Goal: Transaction & Acquisition: Purchase product/service

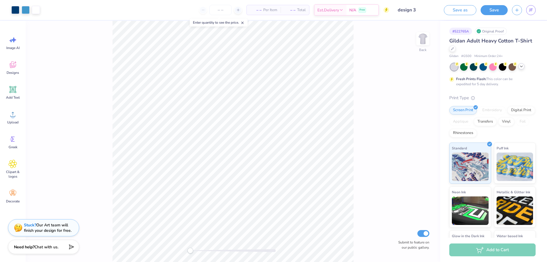
click at [521, 69] on div at bounding box center [522, 66] width 6 height 6
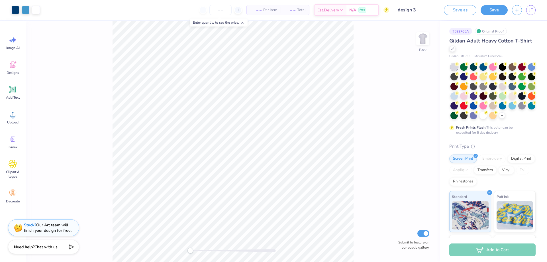
click at [465, 51] on div "Gildan Adult Heavy Cotton T-Shirt" at bounding box center [493, 44] width 86 height 15
click at [454, 48] on icon at bounding box center [452, 48] width 3 height 3
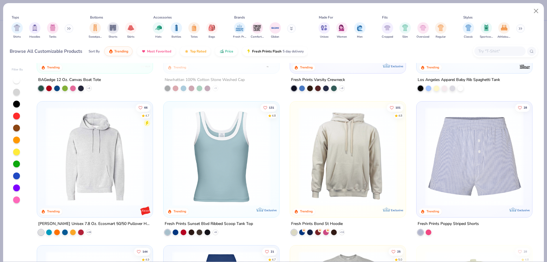
scroll to position [1140, 0]
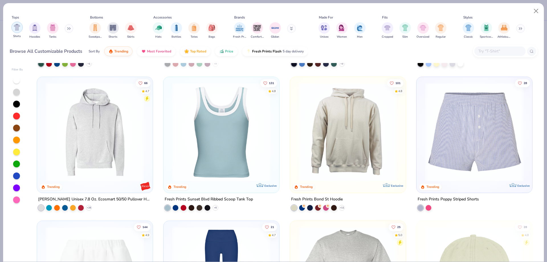
click at [18, 28] on img "filter for Shirts" at bounding box center [17, 27] width 7 height 7
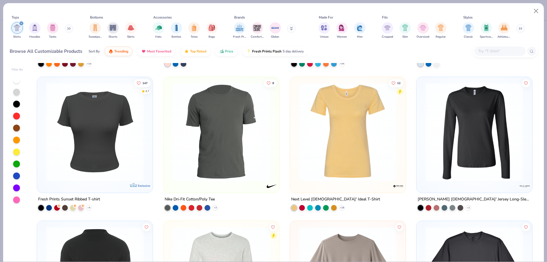
scroll to position [969, 0]
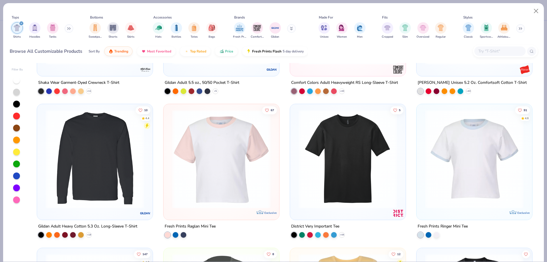
click at [118, 203] on img at bounding box center [95, 159] width 104 height 99
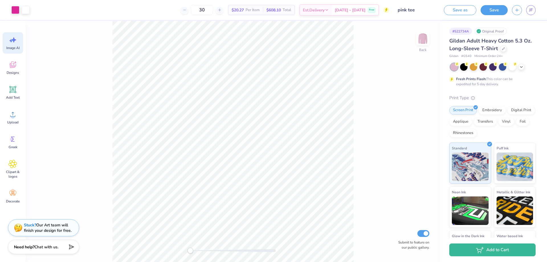
click at [18, 48] on span "Image AI" at bounding box center [12, 48] width 13 height 5
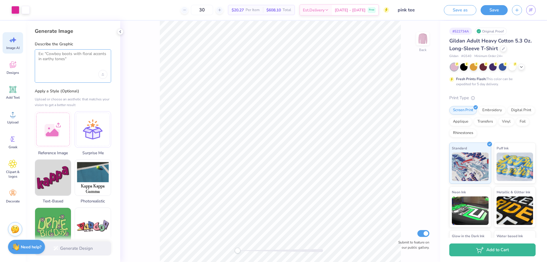
click at [65, 54] on textarea at bounding box center [72, 58] width 69 height 14
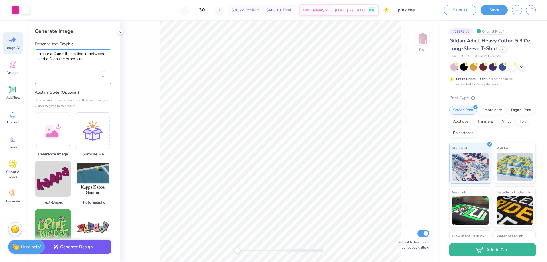
type textarea "create a C and then a line in between and a D on the other side"
click at [93, 248] on button "Generate Design" at bounding box center [73, 247] width 76 height 14
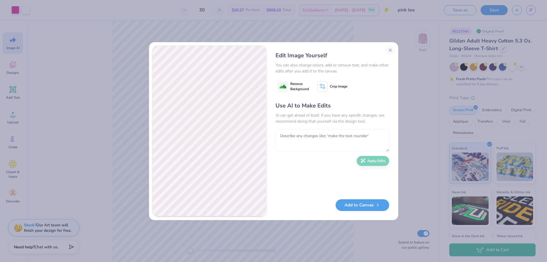
click at [298, 139] on textarea at bounding box center [333, 140] width 114 height 22
type textarea "make it a little wider and all white"
click at [384, 163] on button "Apply Edits" at bounding box center [373, 160] width 32 height 10
click at [305, 143] on textarea at bounding box center [333, 140] width 114 height 22
click at [368, 208] on button "Add to Canvas" at bounding box center [363, 204] width 54 height 12
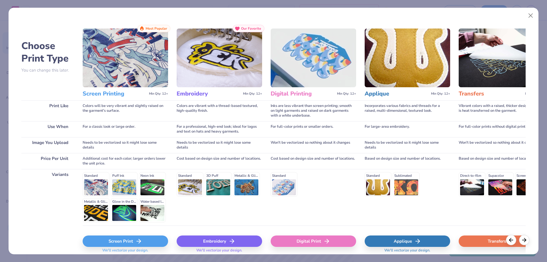
click at [131, 244] on div "Screen Print" at bounding box center [126, 240] width 86 height 11
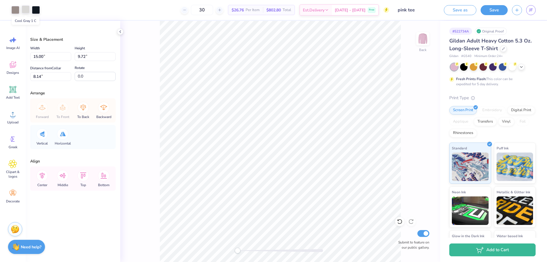
click at [28, 7] on div at bounding box center [26, 9] width 8 height 8
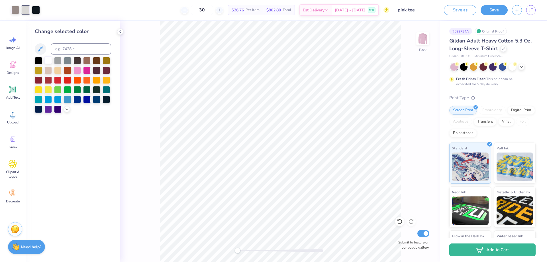
click at [46, 61] on div at bounding box center [47, 59] width 7 height 7
click at [38, 6] on div at bounding box center [36, 9] width 8 height 8
click at [47, 58] on div at bounding box center [47, 59] width 7 height 7
click at [37, 9] on div at bounding box center [36, 9] width 8 height 8
click at [49, 59] on div at bounding box center [47, 59] width 7 height 7
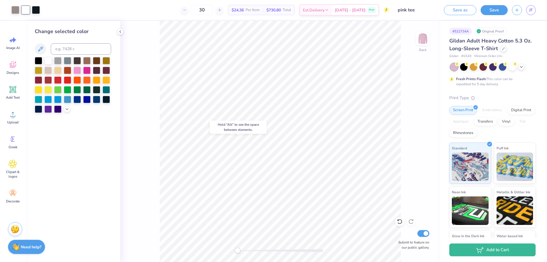
click at [425, 87] on div "Back Submit to feature on our public gallery." at bounding box center [280, 141] width 320 height 241
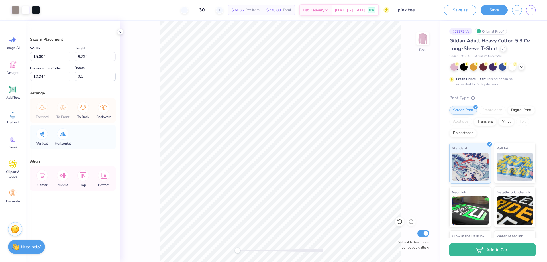
click at [430, 113] on div "Back Submit to feature on our public gallery." at bounding box center [280, 141] width 320 height 241
click at [404, 141] on div "Back Submit to feature on our public gallery." at bounding box center [280, 141] width 320 height 241
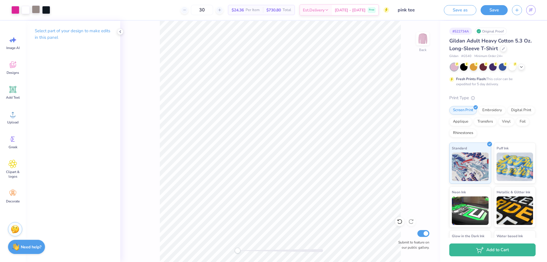
click at [35, 11] on div at bounding box center [36, 9] width 8 height 8
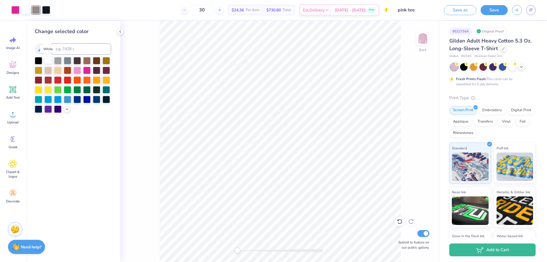
click at [48, 61] on div at bounding box center [47, 59] width 7 height 7
click at [154, 76] on div "Back Submit to feature on our public gallery." at bounding box center [280, 141] width 320 height 241
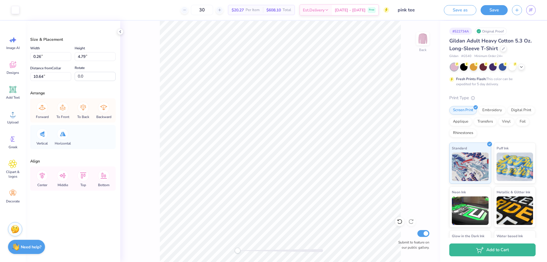
type input "0.26"
type input "4.79"
type input "10.64"
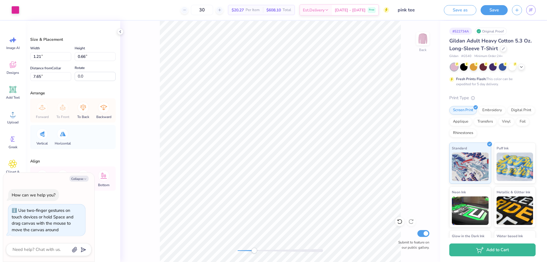
type input "1.49"
type input "0.81"
type input "7.49"
type textarea "x"
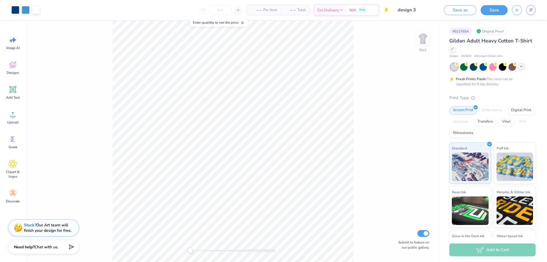
click at [523, 67] on icon at bounding box center [521, 66] width 5 height 5
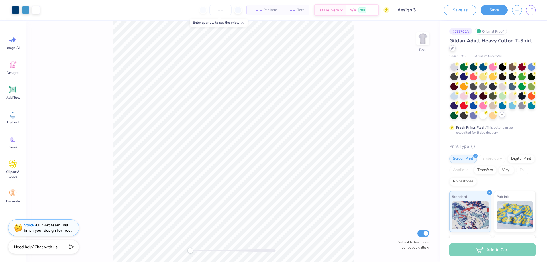
click at [454, 47] on icon at bounding box center [452, 48] width 3 height 3
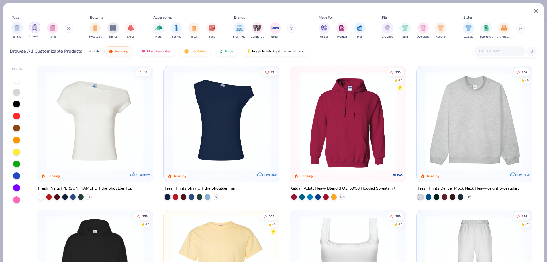
click at [32, 27] on img "filter for Hoodies" at bounding box center [35, 27] width 6 height 7
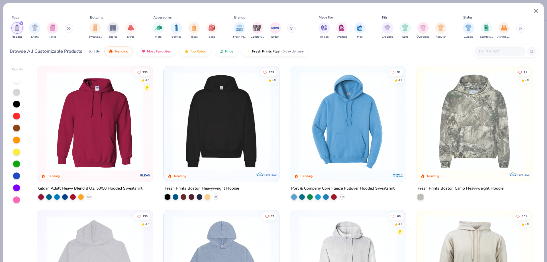
click at [17, 29] on img "filter for Hoodies" at bounding box center [17, 28] width 6 height 7
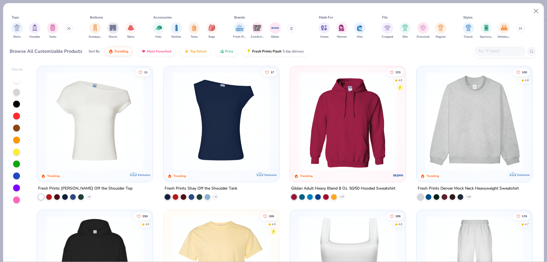
click at [492, 129] on img at bounding box center [474, 121] width 104 height 99
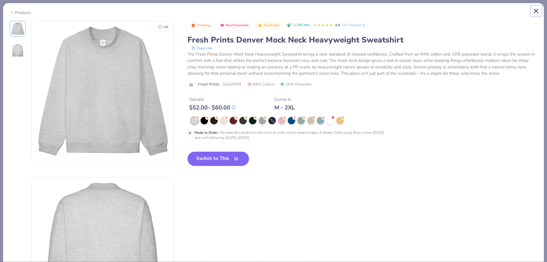
click at [536, 11] on button "Close" at bounding box center [536, 11] width 11 height 11
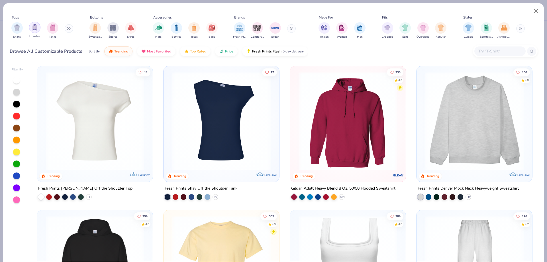
click at [33, 29] on img "filter for Hoodies" at bounding box center [35, 27] width 6 height 7
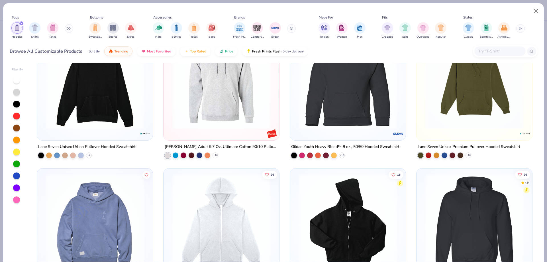
scroll to position [770, 0]
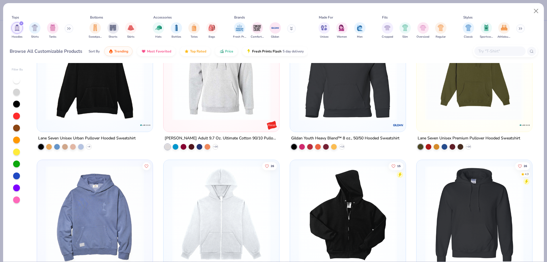
click at [69, 27] on icon at bounding box center [68, 28] width 3 height 3
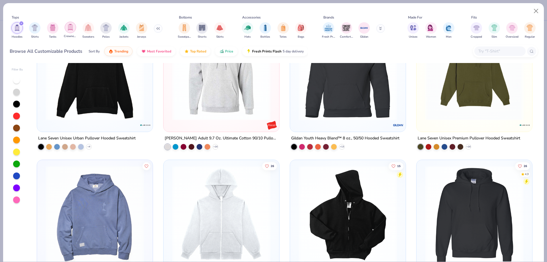
click at [70, 31] on div "filter for Crewnecks" at bounding box center [70, 27] width 11 height 11
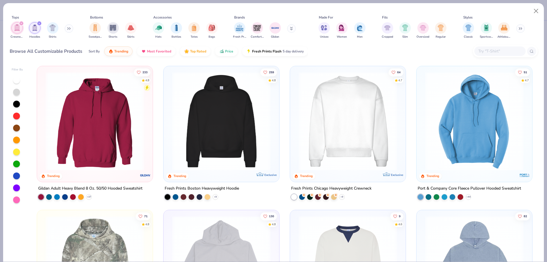
click at [39, 23] on icon "filter for Hoodies" at bounding box center [39, 23] width 2 height 2
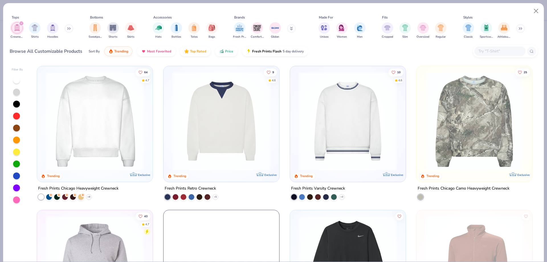
click at [15, 29] on img "filter for Crewnecks" at bounding box center [17, 28] width 6 height 7
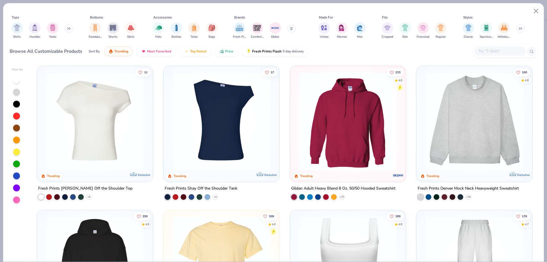
click at [71, 27] on icon at bounding box center [68, 28] width 3 height 3
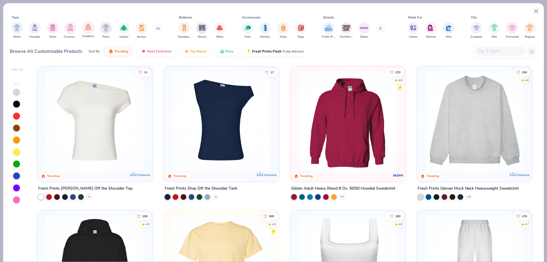
click at [90, 31] on div "filter for Sweaters" at bounding box center [88, 27] width 11 height 11
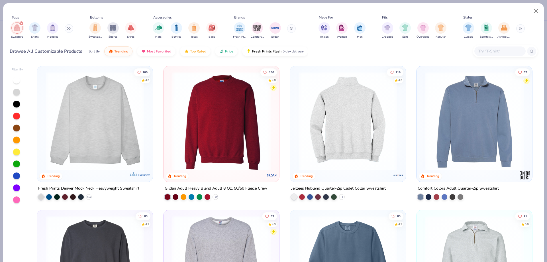
click at [360, 108] on img at bounding box center [348, 121] width 104 height 99
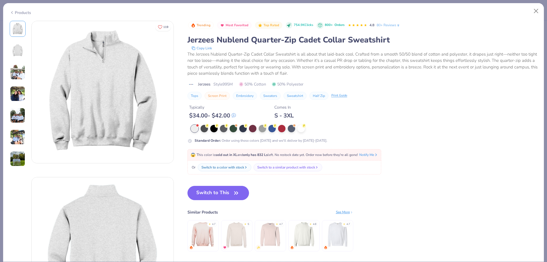
click at [222, 157] on div "😱 This color is sold out in XL and only has 832 Ls left. No restock date yet. O…" at bounding box center [285, 154] width 188 height 5
click at [227, 196] on button "Switch to This" at bounding box center [219, 193] width 62 height 14
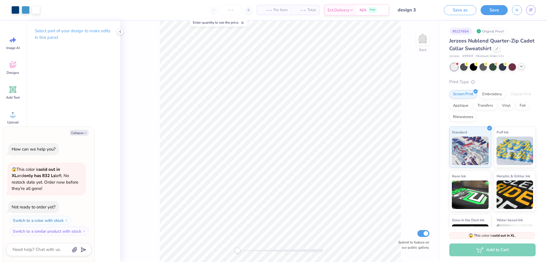
click at [524, 66] on div at bounding box center [522, 66] width 6 height 6
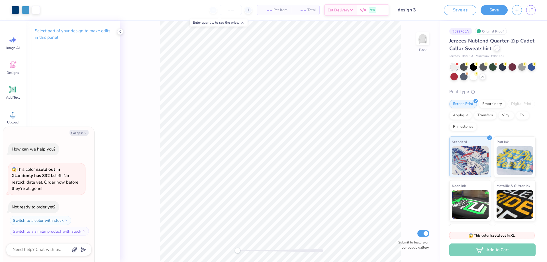
click at [500, 50] on div at bounding box center [497, 48] width 6 height 6
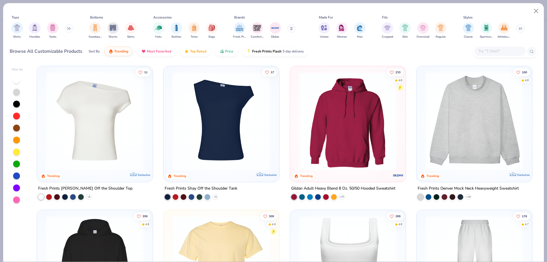
click at [66, 25] on div "Shirts Hoodies Tanks" at bounding box center [43, 30] width 66 height 21
click at [71, 28] on icon at bounding box center [68, 28] width 3 height 3
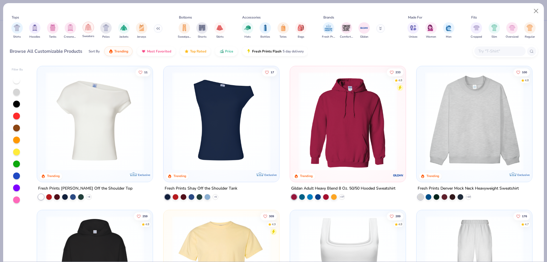
click at [90, 31] on div "filter for Sweaters" at bounding box center [88, 27] width 11 height 11
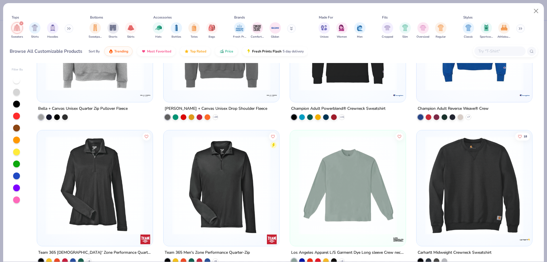
scroll to position [684, 0]
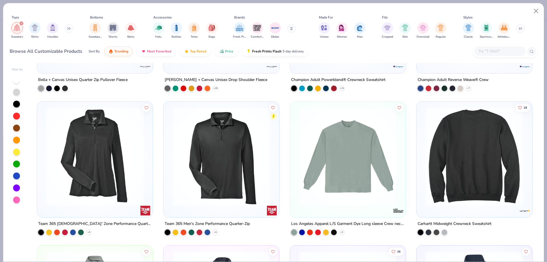
click at [422, 174] on img at bounding box center [370, 156] width 104 height 99
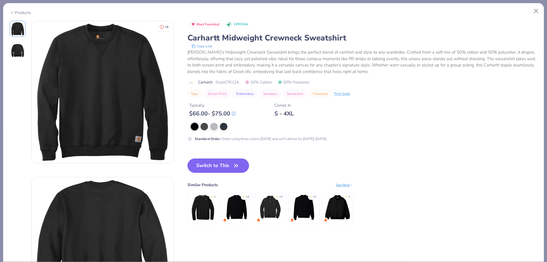
click at [234, 163] on icon "button" at bounding box center [236, 166] width 8 height 8
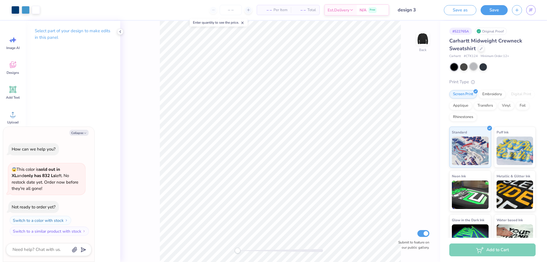
click at [474, 68] on div at bounding box center [473, 66] width 7 height 7
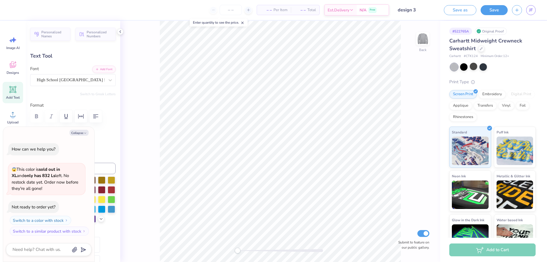
type textarea "x"
type input "8.36"
type input "2.24"
click at [400, 219] on icon at bounding box center [399, 221] width 5 height 5
click at [404, 223] on div at bounding box center [399, 221] width 9 height 9
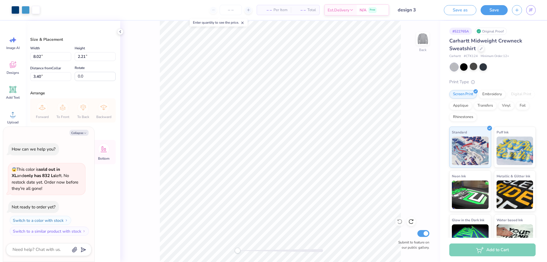
type textarea "x"
type input "3.00"
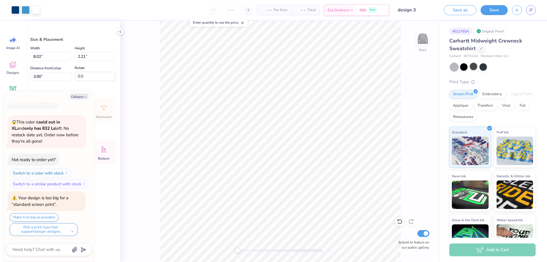
scroll to position [58, 0]
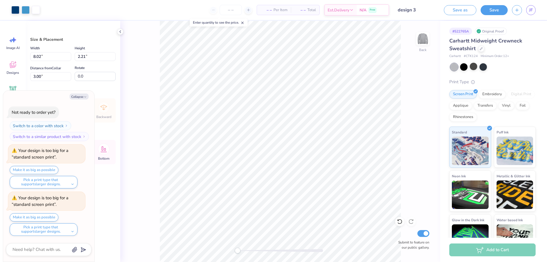
type textarea "x"
type input "14.25"
type input "3.93"
type textarea "x"
type input "3.37"
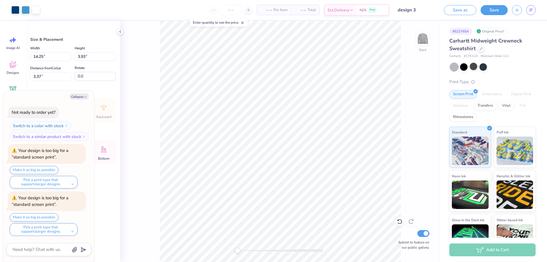
scroll to position [106, 0]
type textarea "x"
type input "3.45"
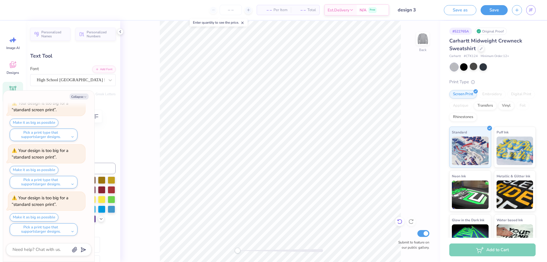
click at [400, 222] on icon at bounding box center [400, 222] width 6 height 6
type textarea "x"
type input "3.45"
click at [397, 221] on icon at bounding box center [400, 222] width 6 height 6
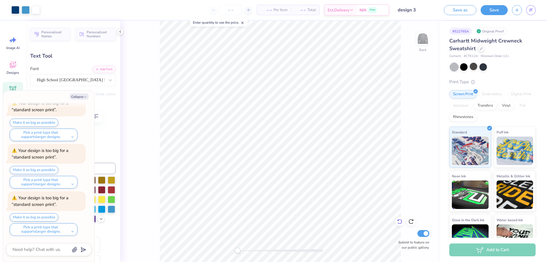
type textarea "x"
type input "3.37"
click at [402, 225] on div at bounding box center [399, 221] width 9 height 9
click at [401, 224] on icon at bounding box center [400, 222] width 6 height 6
type textarea "x"
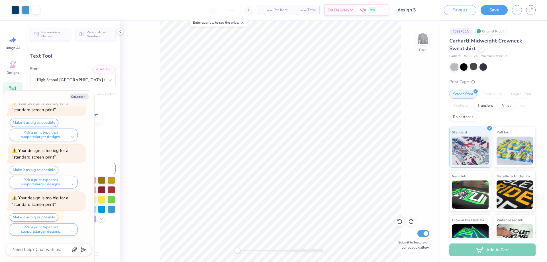
type input "3.00"
click at [401, 223] on icon at bounding box center [399, 221] width 5 height 5
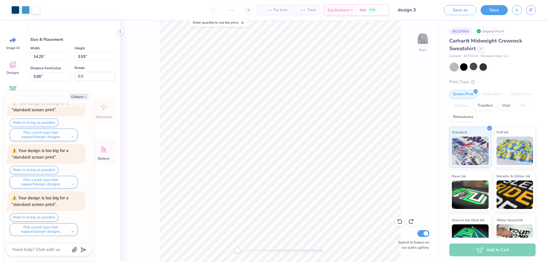
type textarea "x"
type input "3.34"
type textarea "x"
type input "3.52"
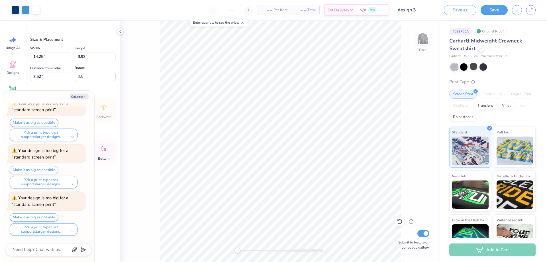
type textarea "x"
type input "3.63"
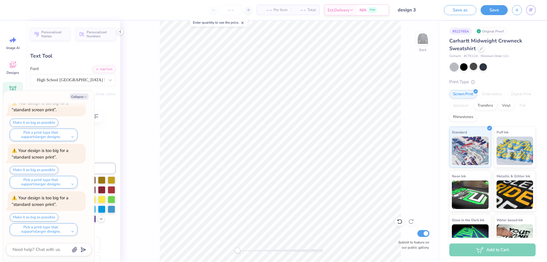
scroll to position [5, 1]
click at [482, 47] on icon at bounding box center [481, 48] width 2 height 2
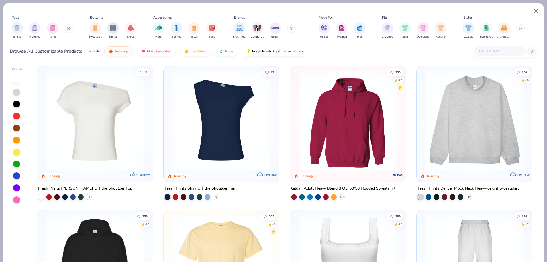
click at [67, 30] on button at bounding box center [69, 28] width 9 height 9
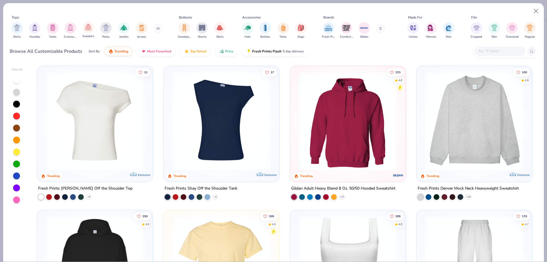
drag, startPoint x: 87, startPoint y: 35, endPoint x: 104, endPoint y: 59, distance: 29.3
click at [88, 35] on span "Sweaters" at bounding box center [88, 36] width 12 height 4
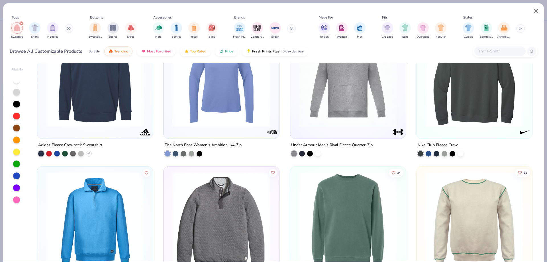
scroll to position [1425, 0]
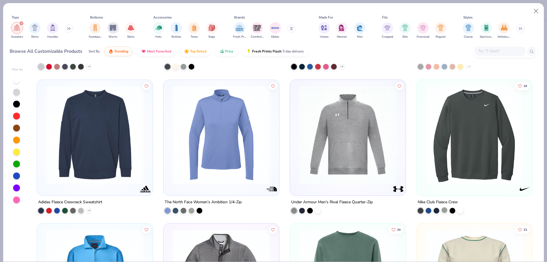
click at [442, 212] on div at bounding box center [445, 210] width 6 height 6
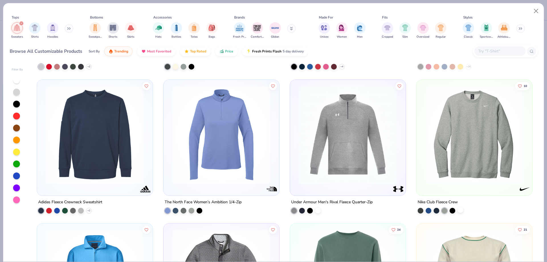
click at [458, 209] on div at bounding box center [461, 210] width 6 height 6
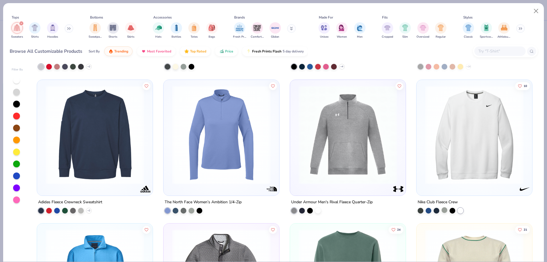
click at [443, 212] on div at bounding box center [445, 210] width 6 height 6
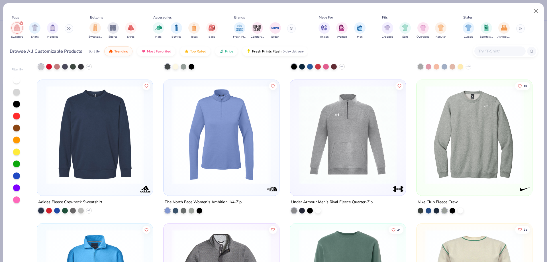
click at [482, 144] on img at bounding box center [474, 134] width 104 height 99
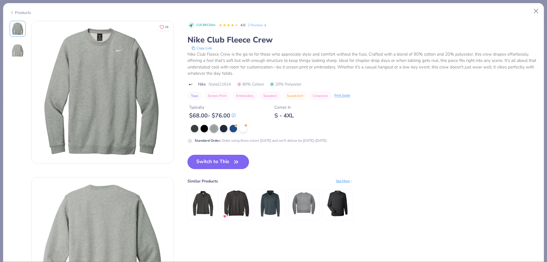
click at [235, 161] on icon "button" at bounding box center [236, 162] width 8 height 8
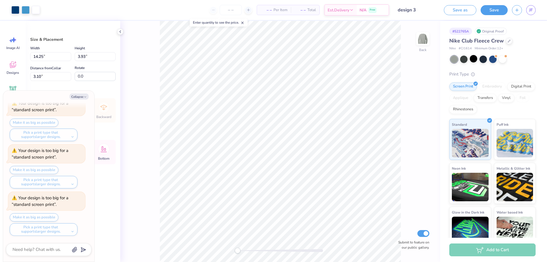
type textarea "x"
type input "13.16"
type input "3.63"
type textarea "x"
type input "3.43"
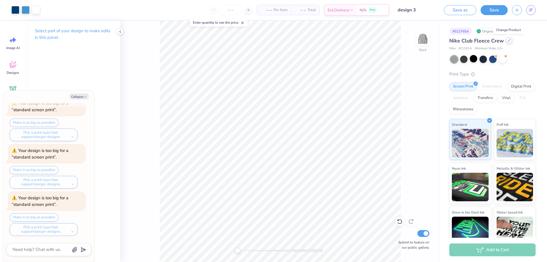
click at [509, 42] on div at bounding box center [509, 40] width 6 height 6
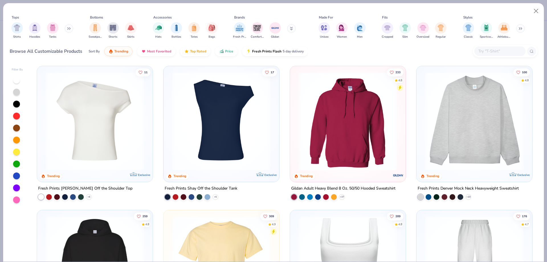
click at [63, 31] on div "Shirts Hoodies Tanks" at bounding box center [43, 30] width 66 height 21
click at [68, 28] on icon at bounding box center [68, 28] width 3 height 3
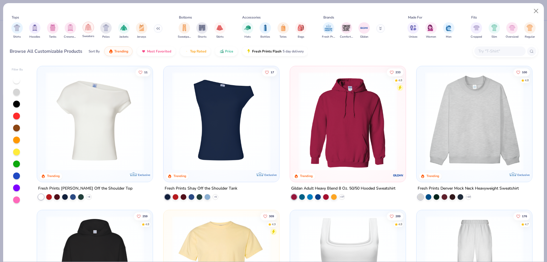
click at [83, 29] on div "filter for Sweaters" at bounding box center [88, 27] width 11 height 11
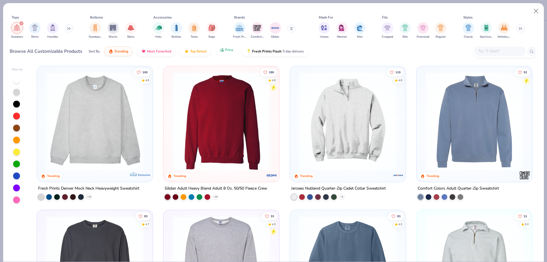
click at [231, 52] on button "Price" at bounding box center [226, 50] width 23 height 10
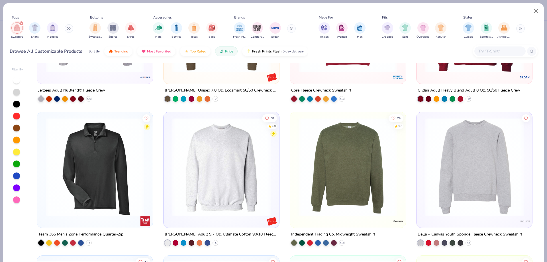
scroll to position [257, 0]
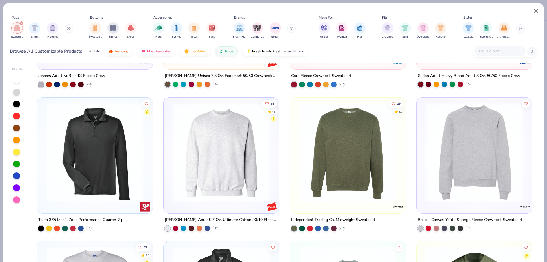
click at [491, 182] on img at bounding box center [474, 152] width 104 height 99
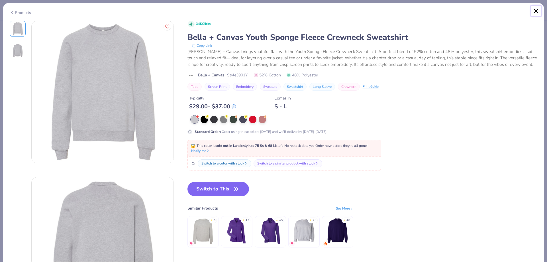
click at [536, 8] on button "Close" at bounding box center [536, 11] width 11 height 11
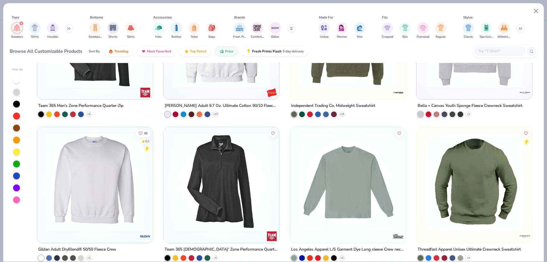
scroll to position [399, 0]
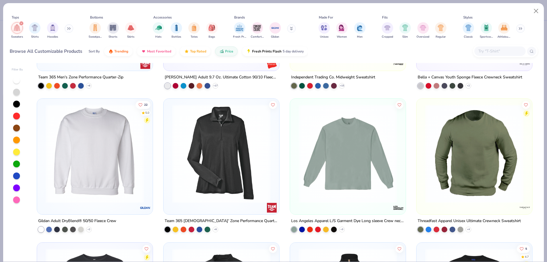
click at [334, 161] on img at bounding box center [348, 153] width 104 height 99
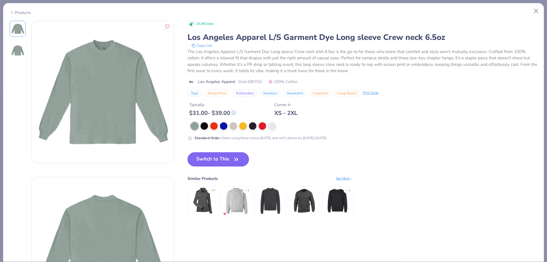
click at [14, 48] on img at bounding box center [18, 51] width 14 height 14
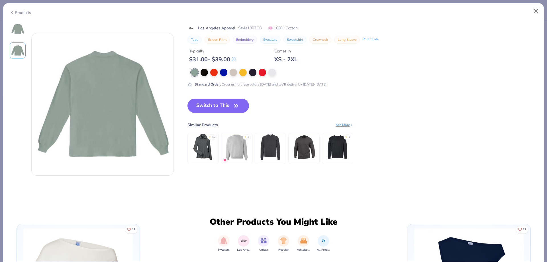
scroll to position [156, 0]
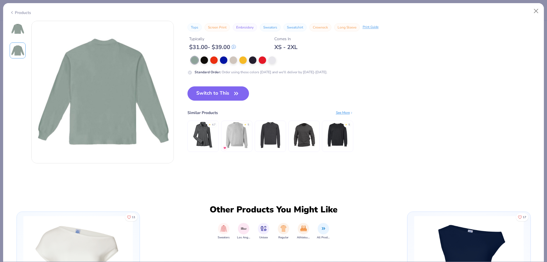
click at [14, 32] on img at bounding box center [18, 29] width 14 height 14
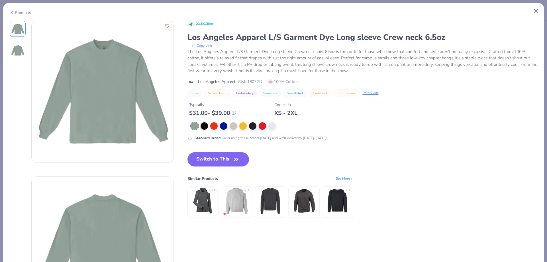
scroll to position [0, 0]
click at [539, 11] on button "Close" at bounding box center [536, 11] width 11 height 11
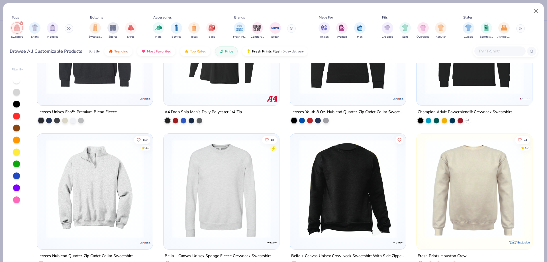
scroll to position [684, 0]
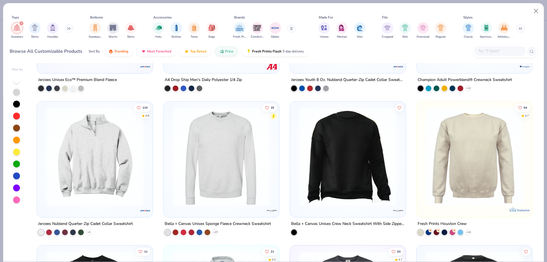
click at [203, 141] on img at bounding box center [221, 156] width 104 height 99
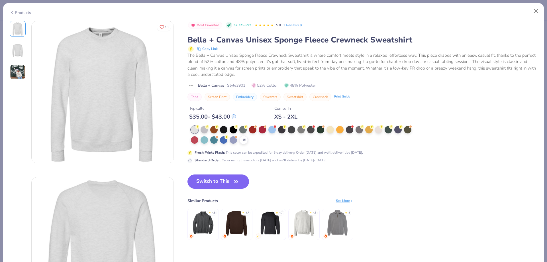
click at [19, 57] on div at bounding box center [18, 50] width 16 height 16
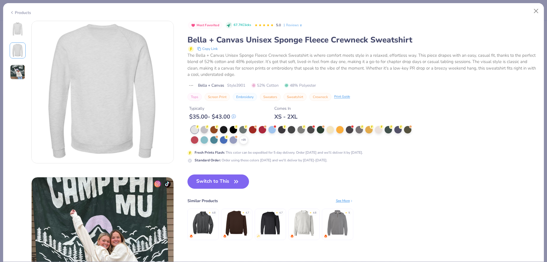
click at [13, 74] on img at bounding box center [17, 71] width 15 height 15
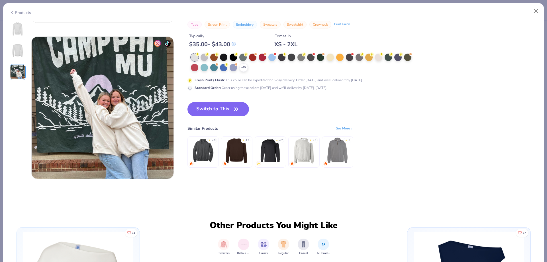
scroll to position [312, 0]
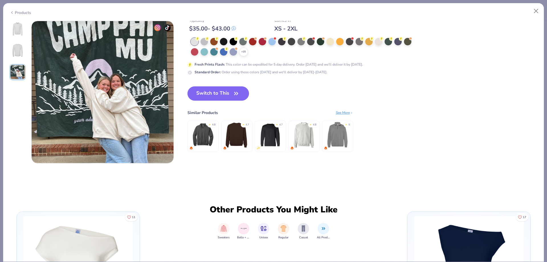
click at [20, 31] on img at bounding box center [18, 29] width 14 height 14
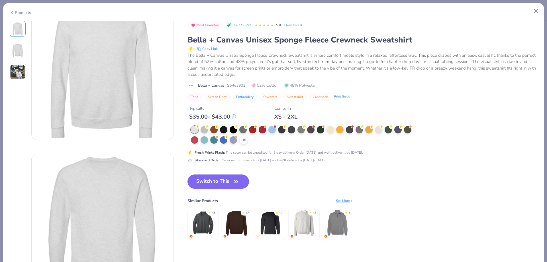
scroll to position [0, 0]
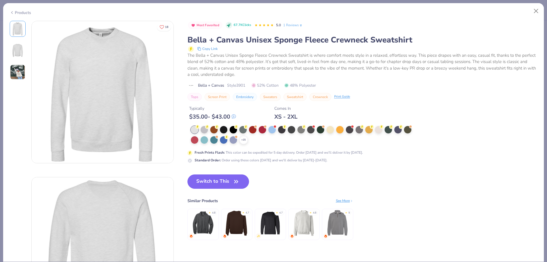
click at [225, 178] on button "Switch to This" at bounding box center [219, 181] width 62 height 14
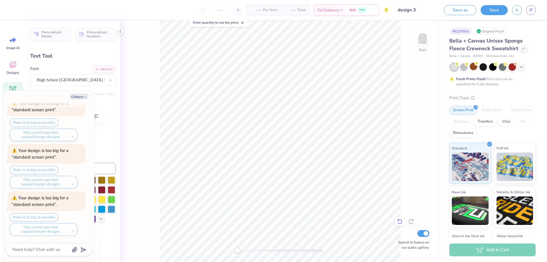
click at [400, 223] on icon at bounding box center [399, 221] width 5 height 5
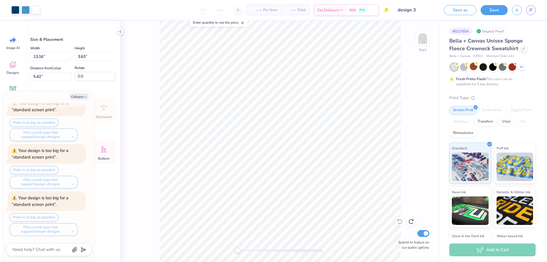
type textarea "x"
type input "3.22"
type textarea "x"
type input "14.69"
type input "4.05"
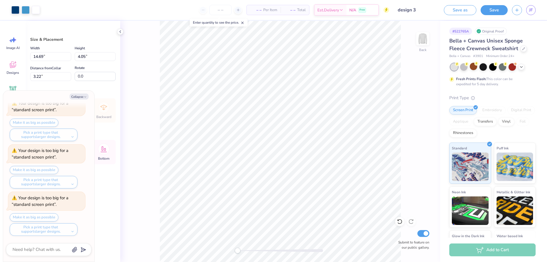
type textarea "x"
type input "4.18"
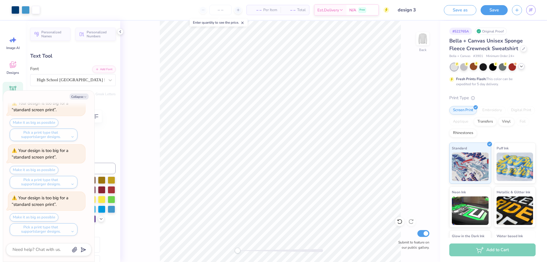
click at [519, 66] on icon at bounding box center [521, 66] width 5 height 5
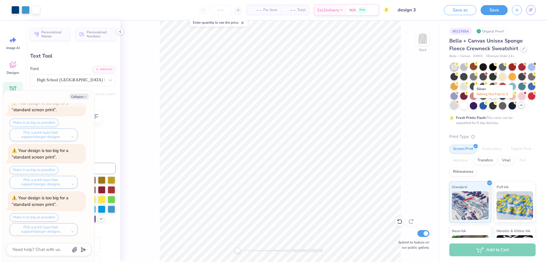
click at [458, 106] on div at bounding box center [454, 104] width 7 height 7
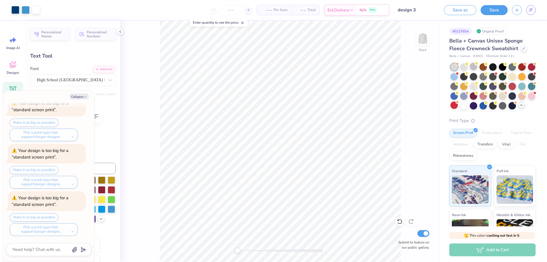
scroll to position [369, 0]
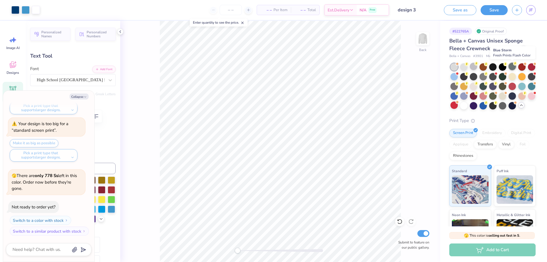
click at [512, 67] on div at bounding box center [512, 66] width 7 height 7
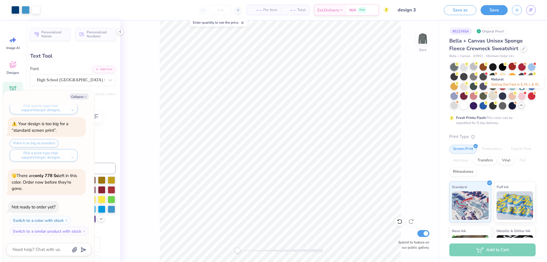
click at [497, 97] on div at bounding box center [492, 95] width 7 height 7
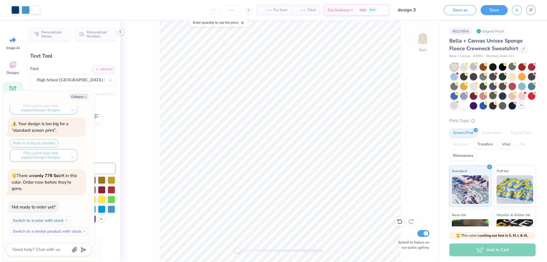
scroll to position [443, 0]
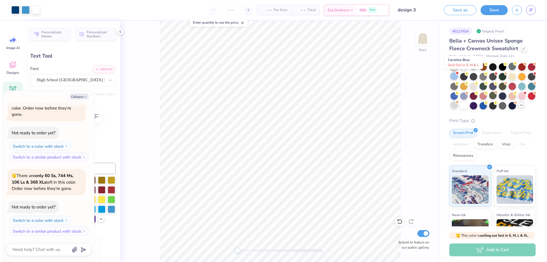
click at [458, 78] on div at bounding box center [454, 75] width 7 height 7
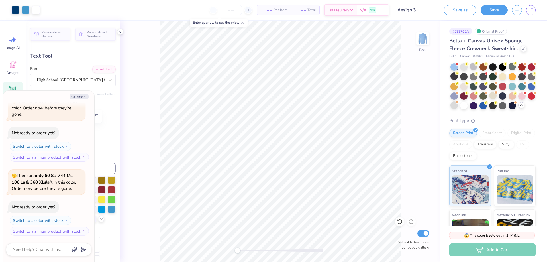
scroll to position [524, 0]
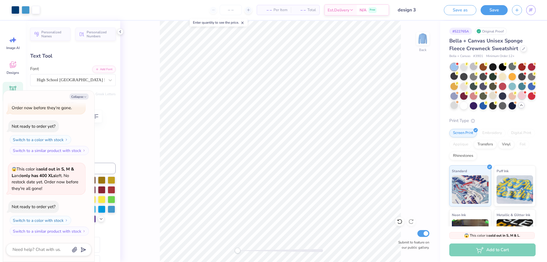
click at [519, 99] on div at bounding box center [522, 95] width 7 height 7
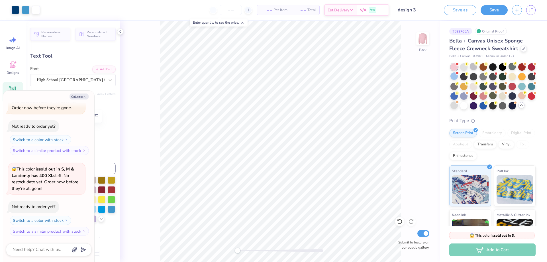
scroll to position [604, 0]
click at [499, 109] on div at bounding box center [502, 104] width 7 height 7
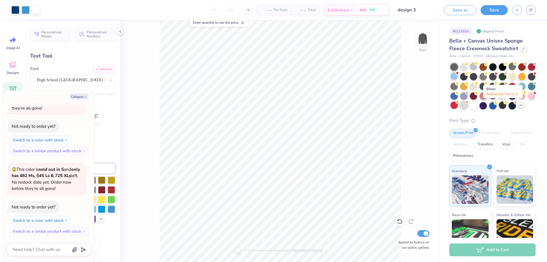
click at [468, 106] on div at bounding box center [463, 104] width 7 height 7
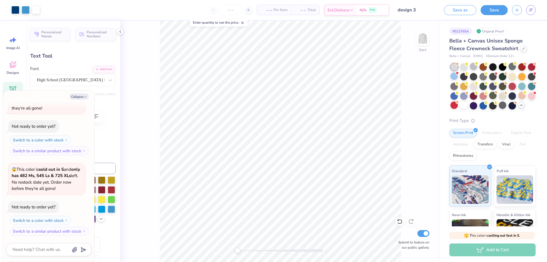
scroll to position [678, 0]
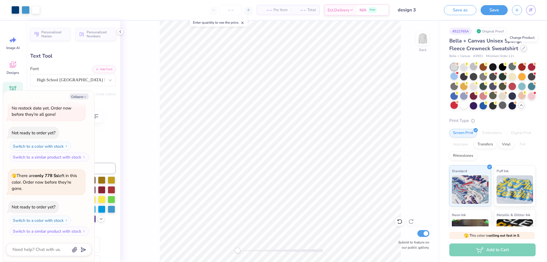
click at [524, 48] on div at bounding box center [524, 48] width 6 height 6
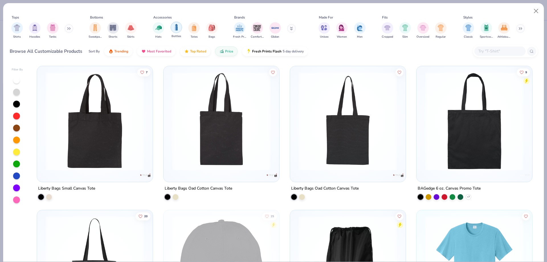
click at [175, 31] on div "filter for Bottles" at bounding box center [176, 27] width 11 height 11
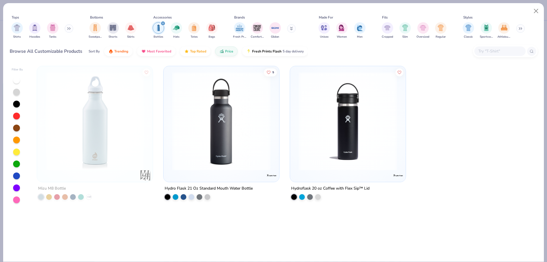
click at [211, 126] on img at bounding box center [221, 121] width 104 height 99
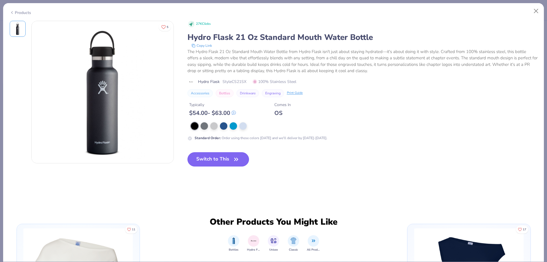
click at [236, 164] on button "Switch to This" at bounding box center [219, 159] width 62 height 14
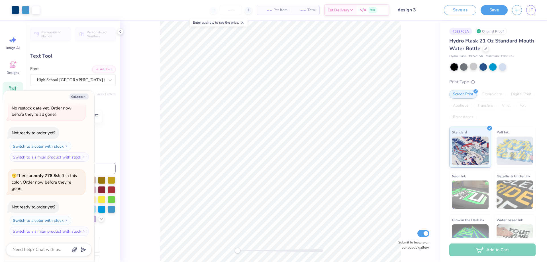
type textarea "x"
type input "2.21"
type input "0.59"
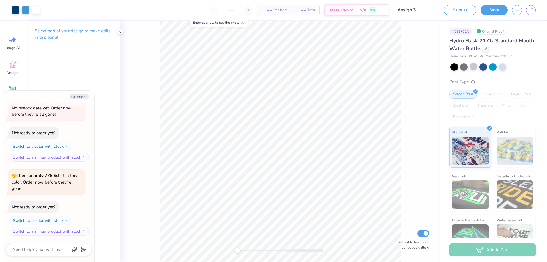
click at [269, 11] on span "– –" at bounding box center [266, 10] width 11 height 6
type textarea "x"
click at [235, 12] on input "number" at bounding box center [231, 10] width 22 height 10
type input "1"
type textarea "x"
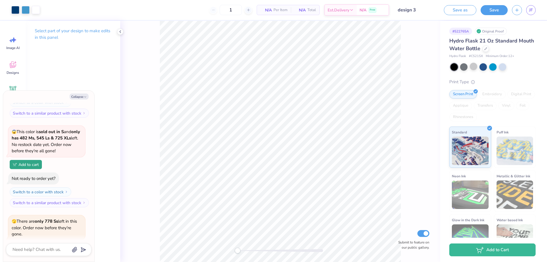
scroll to position [615, 0]
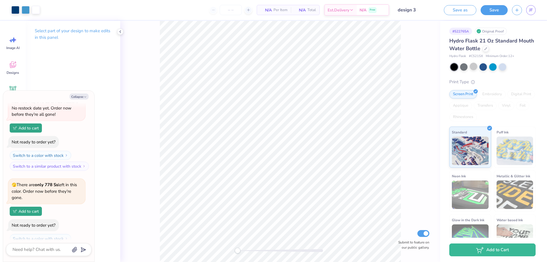
type textarea "x"
type input "1"
type textarea "x"
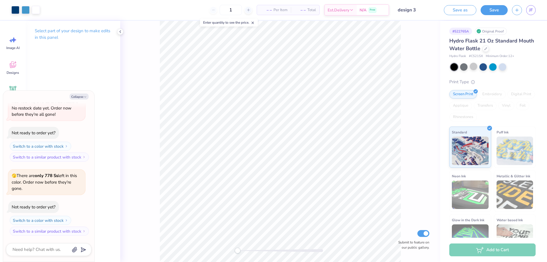
type input "10"
type textarea "x"
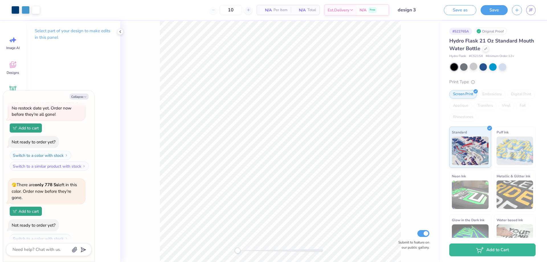
type input "1"
type textarea "x"
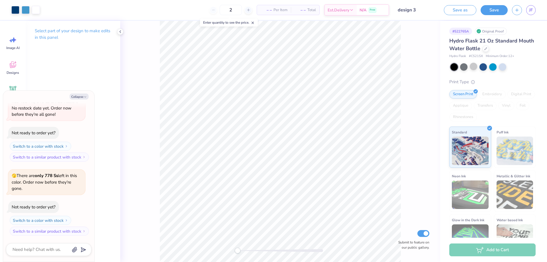
type input "20"
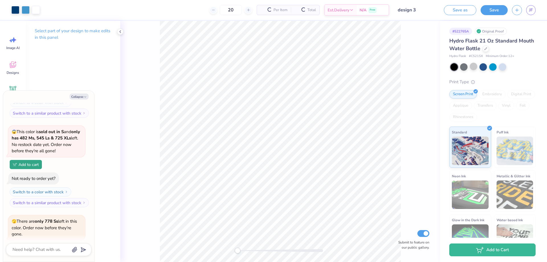
scroll to position [615, 0]
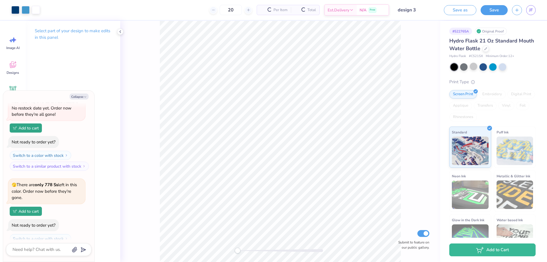
type textarea "x"
type input "20"
drag, startPoint x: 219, startPoint y: 10, endPoint x: 202, endPoint y: 18, distance: 18.5
click at [202, 18] on div "20 $70.53 Per Item $1,410.60 Total Est. Delivery Oct 16 - 19 Free" at bounding box center [216, 10] width 345 height 20
type textarea "x"
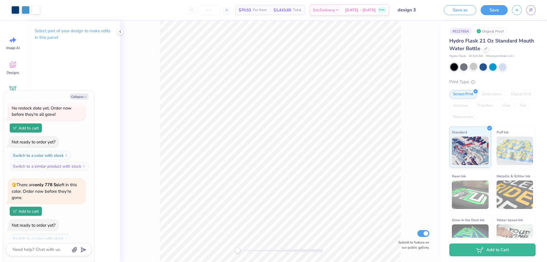
scroll to position [579, 0]
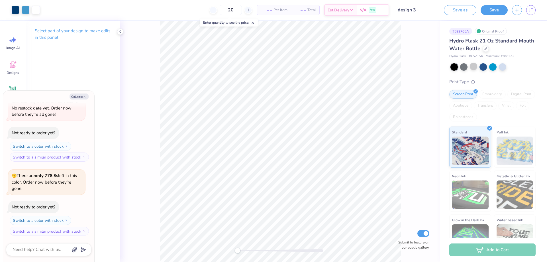
type input "200"
type textarea "x"
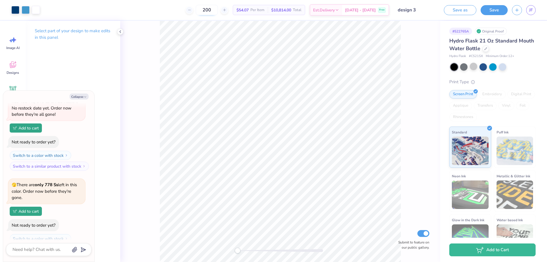
drag, startPoint x: 220, startPoint y: 9, endPoint x: 203, endPoint y: 11, distance: 16.7
click at [203, 11] on input "200" at bounding box center [207, 10] width 22 height 10
type textarea "x"
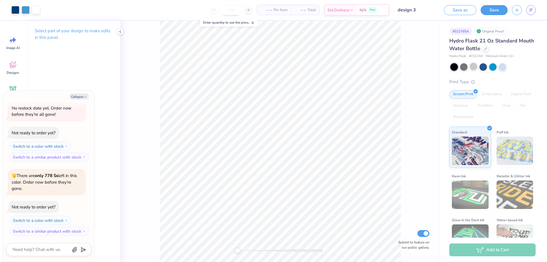
scroll to position [579, 0]
click at [504, 51] on div "Hydro Flask 21 Oz Standard Mouth Water Bottle" at bounding box center [493, 44] width 86 height 15
click at [489, 50] on div at bounding box center [486, 48] width 6 height 6
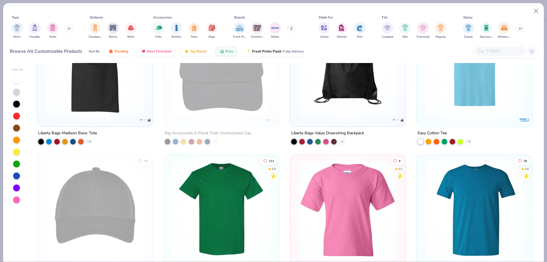
scroll to position [200, 0]
click at [214, 29] on img "filter for Bags" at bounding box center [212, 27] width 6 height 7
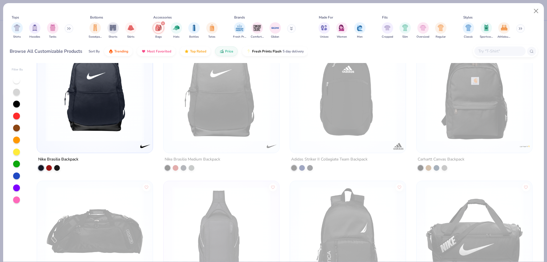
scroll to position [456, 0]
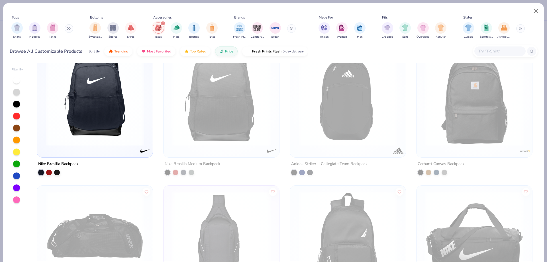
click at [65, 110] on img at bounding box center [95, 96] width 104 height 99
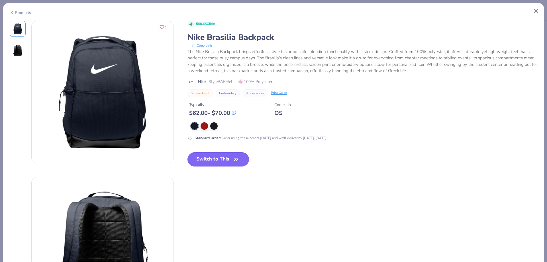
click at [224, 157] on button "Switch to This" at bounding box center [219, 159] width 62 height 14
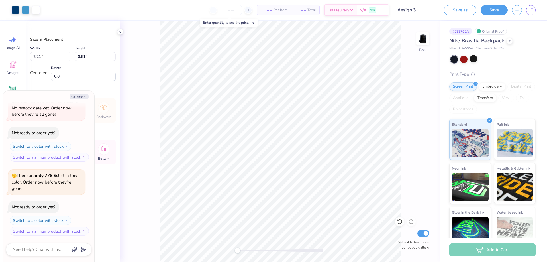
type textarea "x"
type input "9.55"
type input "2.63"
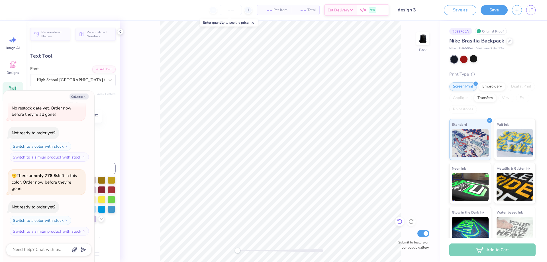
click at [400, 220] on icon at bounding box center [400, 222] width 6 height 6
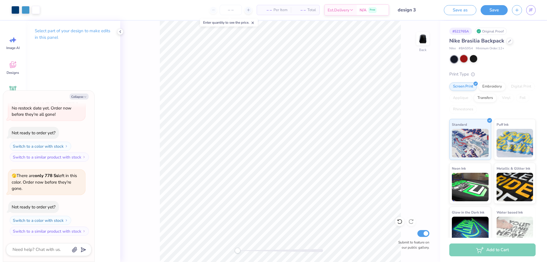
click at [464, 57] on div at bounding box center [463, 58] width 7 height 7
click at [472, 59] on div at bounding box center [473, 58] width 7 height 7
click at [456, 59] on div at bounding box center [454, 59] width 7 height 7
click at [463, 57] on div at bounding box center [463, 58] width 7 height 7
click at [511, 38] on div "Nike Brasilia Backpack" at bounding box center [493, 41] width 86 height 8
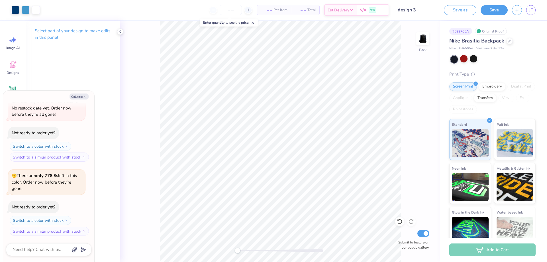
click at [510, 44] on div "Nike Brasilia Backpack" at bounding box center [493, 41] width 86 height 8
click at [510, 40] on icon at bounding box center [510, 40] width 3 height 3
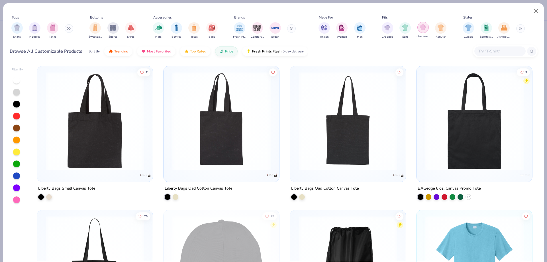
click at [427, 29] on div "filter for Oversized" at bounding box center [423, 27] width 11 height 11
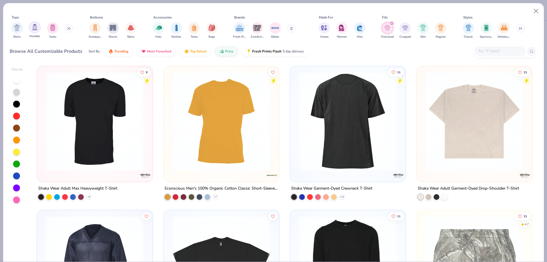
click at [35, 29] on img "filter for Hoodies" at bounding box center [35, 27] width 6 height 7
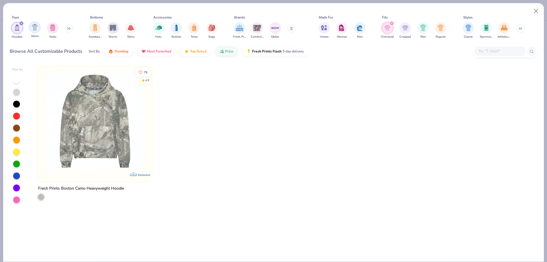
click at [35, 31] on img "filter for Shirts" at bounding box center [35, 27] width 7 height 7
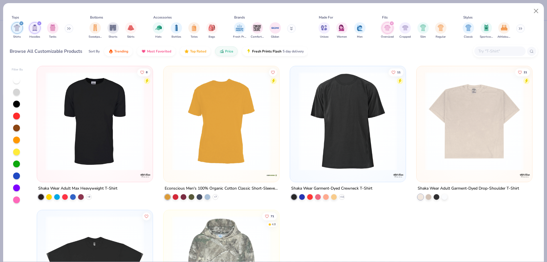
click at [22, 21] on div "filter for Shirts" at bounding box center [21, 23] width 5 height 5
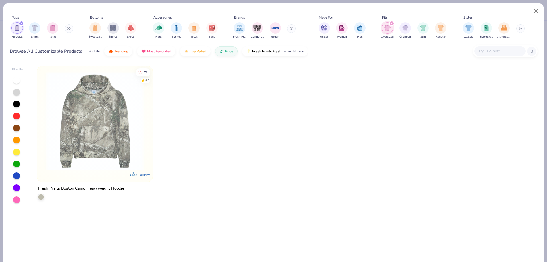
click at [22, 23] on icon "filter for Hoodies" at bounding box center [22, 24] width 2 height 2
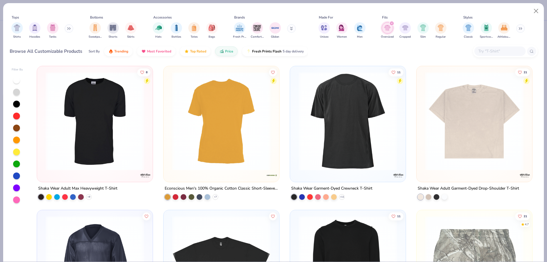
click at [66, 27] on button at bounding box center [69, 28] width 9 height 9
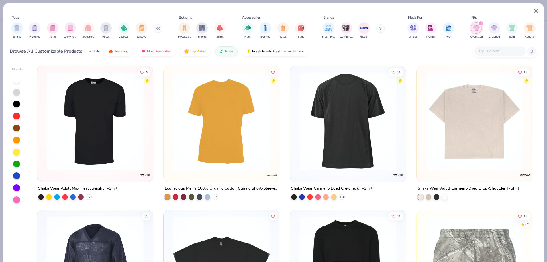
click at [149, 30] on div "Shirts Hoodies Tanks Crewnecks Sweaters Polos Jackets Jerseys" at bounding box center [87, 30] width 155 height 21
click at [144, 30] on img "filter for Jerseys" at bounding box center [142, 27] width 6 height 7
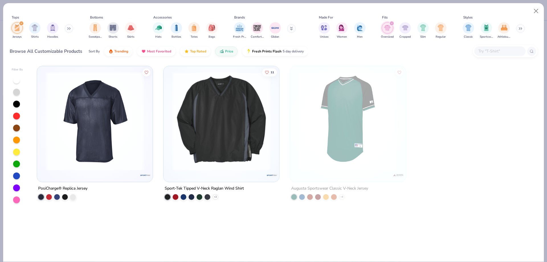
click at [386, 29] on img "filter for Oversized" at bounding box center [387, 28] width 7 height 7
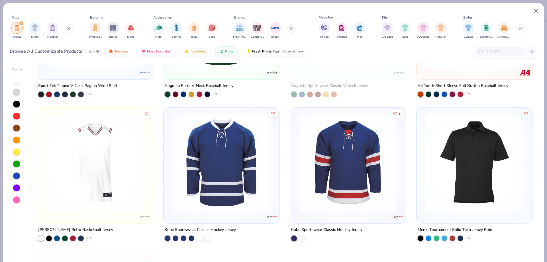
scroll to position [257, 0]
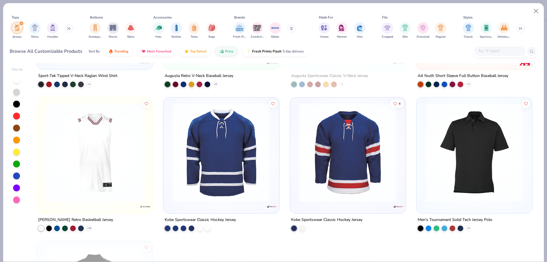
click at [227, 144] on img at bounding box center [221, 152] width 104 height 99
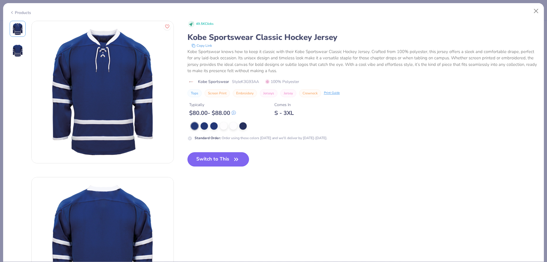
click at [219, 166] on button "Switch to This" at bounding box center [219, 159] width 62 height 14
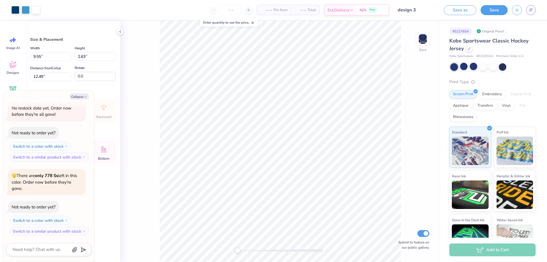
type textarea "x"
type input "6.73"
type textarea "x"
type input "3.00"
type textarea "x"
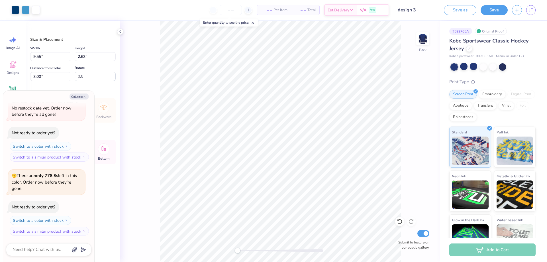
type input "14.01"
type input "3.87"
type textarea "x"
type input "7.66"
click at [483, 69] on div at bounding box center [483, 66] width 7 height 7
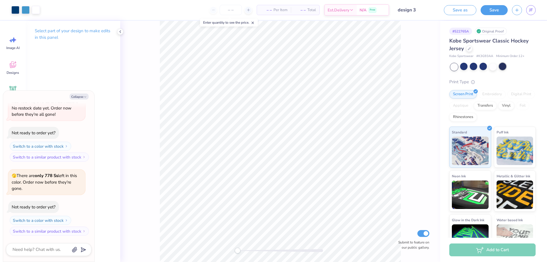
click at [503, 65] on div at bounding box center [502, 66] width 7 height 7
click at [471, 67] on div at bounding box center [473, 66] width 7 height 7
click at [465, 67] on div at bounding box center [463, 66] width 7 height 7
click at [485, 70] on div at bounding box center [483, 66] width 7 height 7
click at [495, 69] on div at bounding box center [492, 66] width 7 height 7
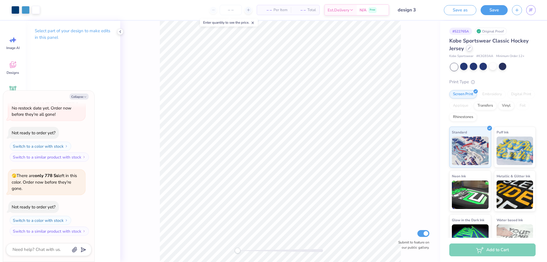
click at [470, 49] on icon at bounding box center [469, 48] width 3 height 3
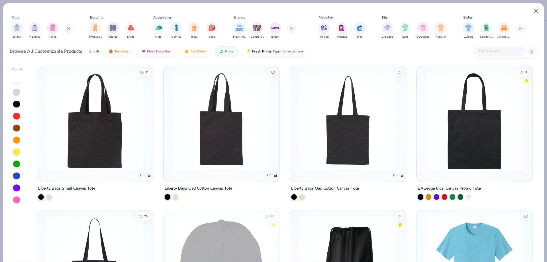
click at [70, 29] on icon at bounding box center [70, 29] width 1 height 2
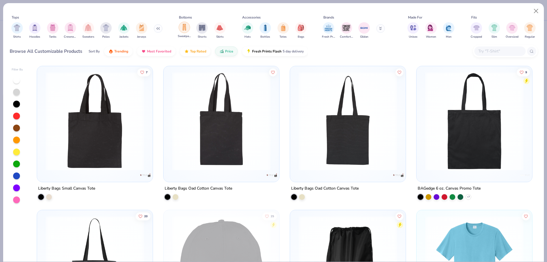
click at [185, 24] on img "filter for Sweatpants" at bounding box center [184, 27] width 6 height 7
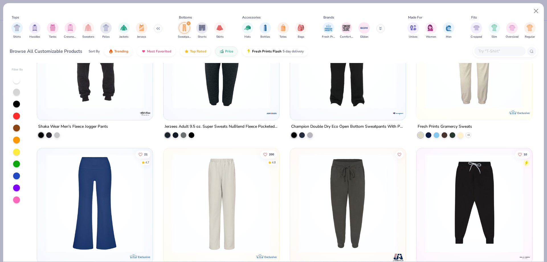
scroll to position [228, 0]
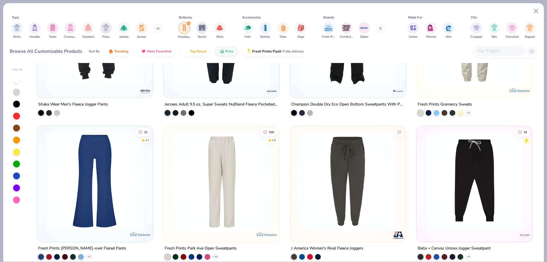
click at [227, 183] on img at bounding box center [221, 180] width 104 height 99
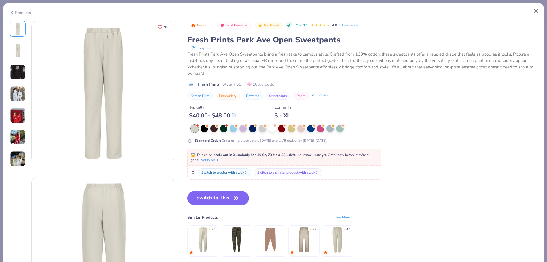
click at [207, 204] on button "Switch to This" at bounding box center [219, 198] width 62 height 14
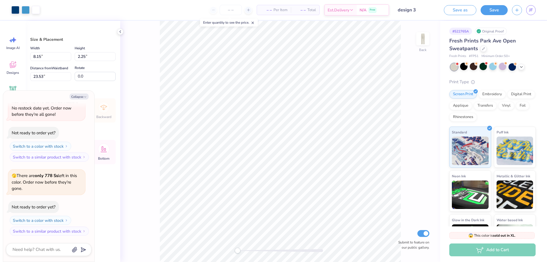
type textarea "x"
type input "3.73"
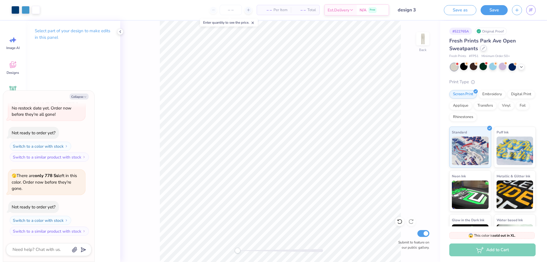
click at [482, 49] on icon at bounding box center [483, 48] width 3 height 3
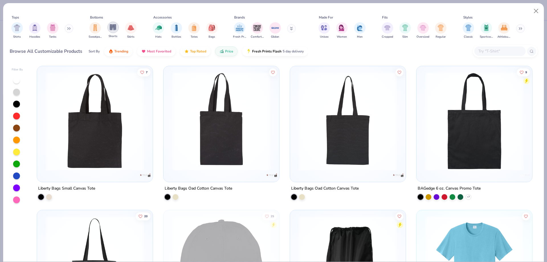
click at [115, 27] on img "filter for Shorts" at bounding box center [113, 27] width 7 height 7
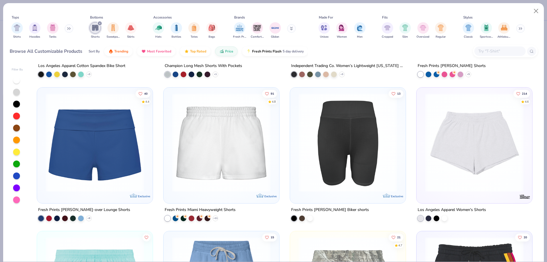
scroll to position [855, 0]
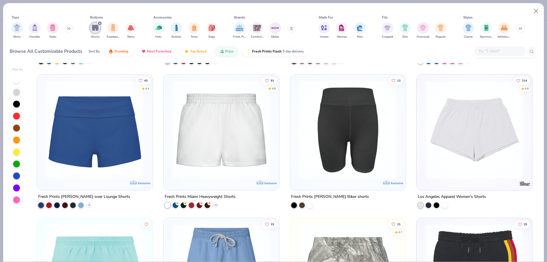
click at [511, 143] on img at bounding box center [474, 129] width 104 height 99
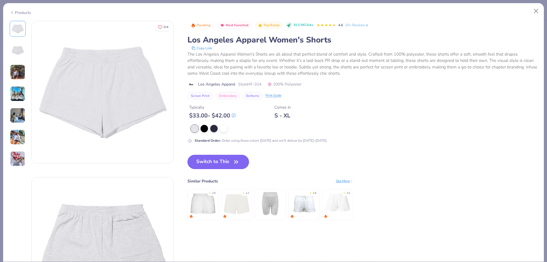
click at [209, 164] on button "Switch to This" at bounding box center [219, 162] width 62 height 14
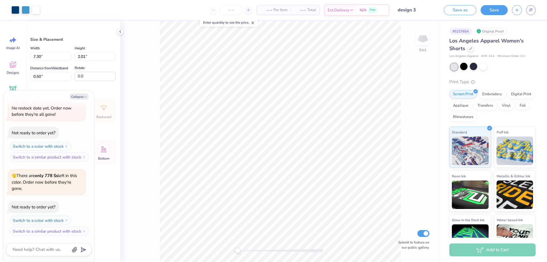
type textarea "x"
type input "3.90"
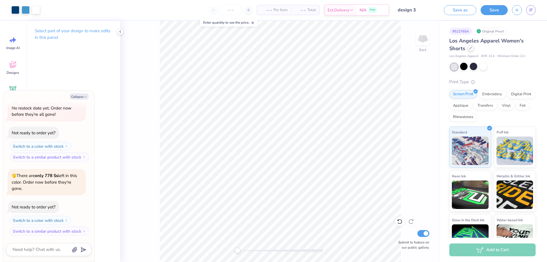
click at [470, 51] on div at bounding box center [471, 48] width 6 height 6
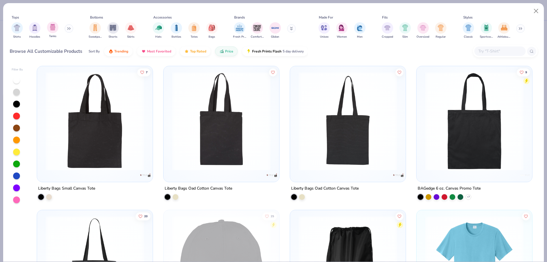
click at [57, 32] on div "Tanks" at bounding box center [52, 30] width 11 height 17
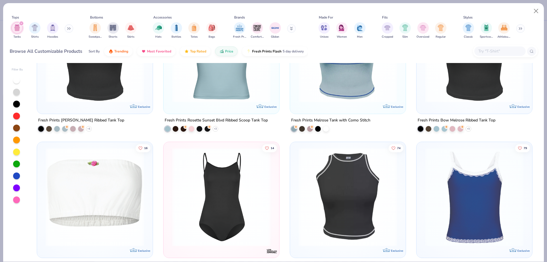
scroll to position [1682, 0]
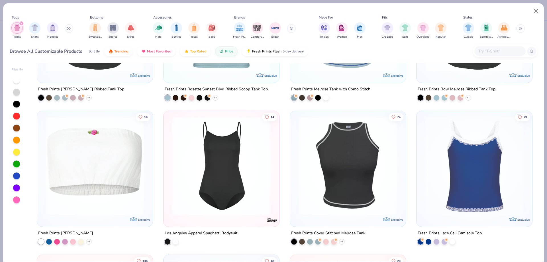
click at [121, 171] on img at bounding box center [95, 166] width 104 height 99
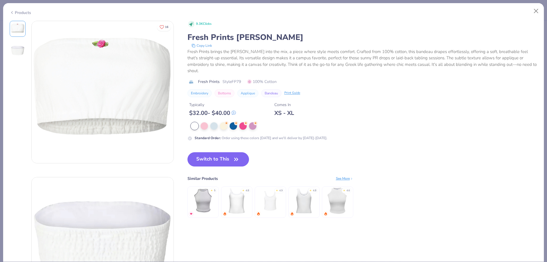
click at [230, 170] on div "Switch to This Similar Products See More ★ 5 ★ 4.8 ★ 4.9 ★ 4.8 ★ 4.6" at bounding box center [271, 190] width 166 height 77
click at [230, 165] on button "Switch to This" at bounding box center [219, 159] width 62 height 14
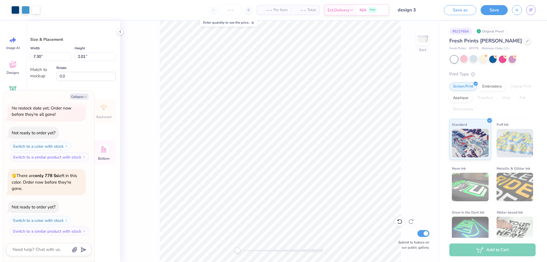
click at [404, 187] on div "Back Submit to feature on our public gallery." at bounding box center [280, 141] width 320 height 241
click at [525, 44] on div at bounding box center [528, 40] width 6 height 6
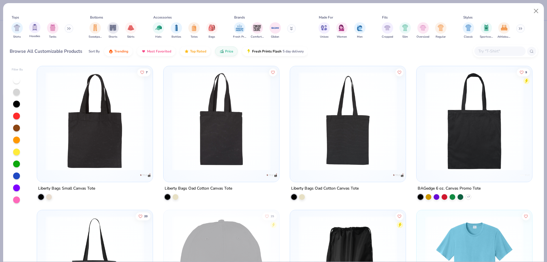
click at [33, 37] on span "Hoodies" at bounding box center [34, 36] width 11 height 4
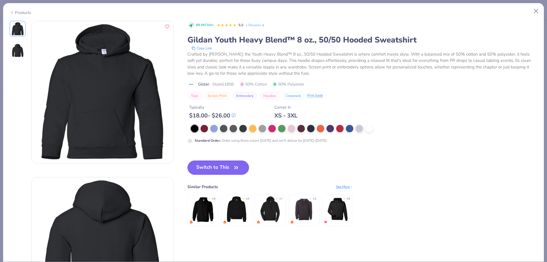
click at [224, 168] on button "Switch to This" at bounding box center [219, 167] width 62 height 14
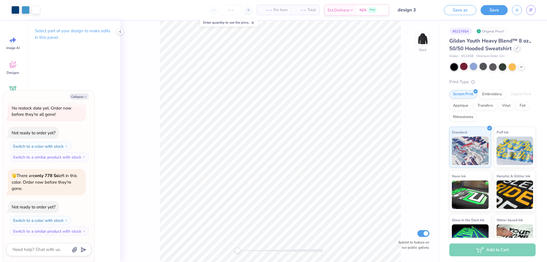
click at [517, 50] on div at bounding box center [517, 48] width 6 height 6
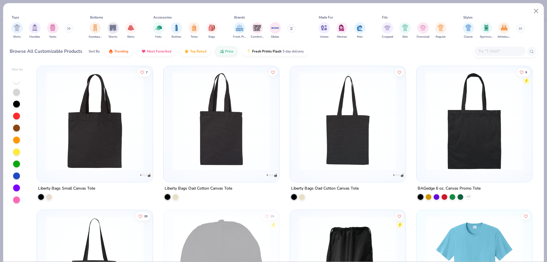
click at [67, 29] on button at bounding box center [69, 28] width 9 height 9
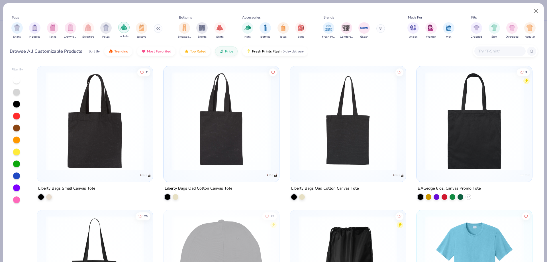
click at [127, 29] on div "filter for Jackets" at bounding box center [123, 27] width 11 height 11
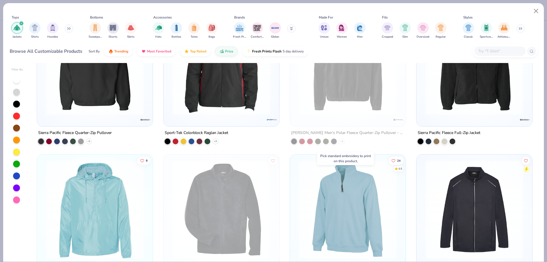
scroll to position [114, 0]
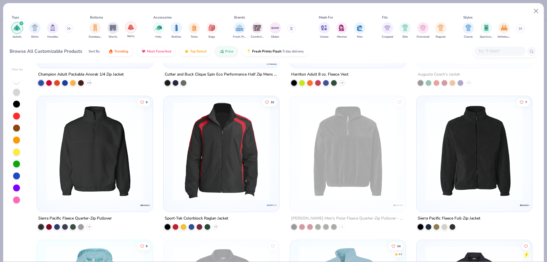
click at [128, 31] on div "filter for Skirts" at bounding box center [130, 27] width 11 height 11
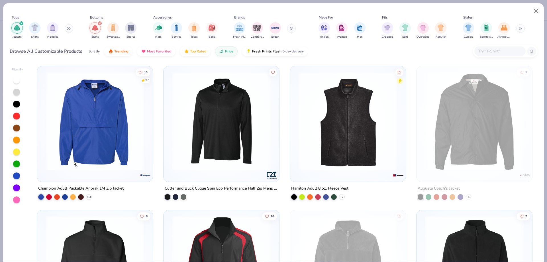
click at [13, 31] on div "filter for Jackets" at bounding box center [16, 27] width 11 height 11
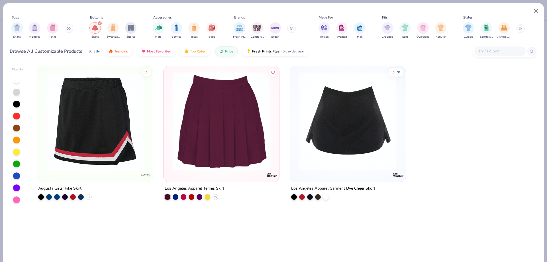
click at [377, 136] on img at bounding box center [348, 121] width 104 height 99
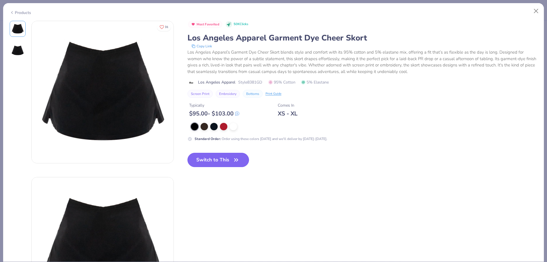
click at [221, 158] on button "Switch to This" at bounding box center [219, 160] width 62 height 14
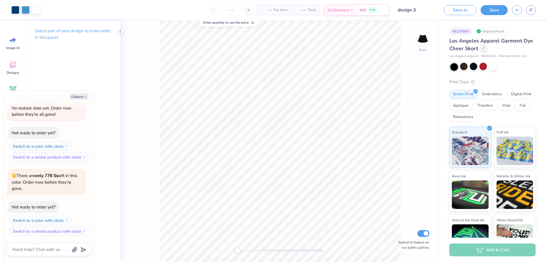
click at [487, 49] on div at bounding box center [484, 48] width 6 height 6
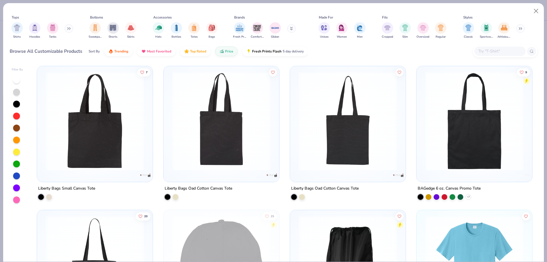
click at [70, 30] on button at bounding box center [69, 28] width 9 height 9
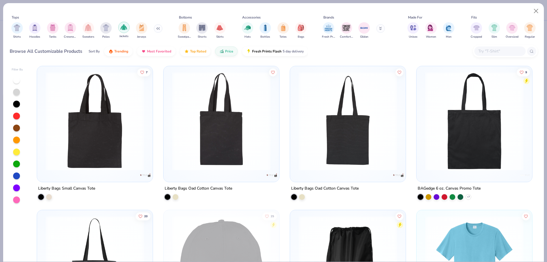
click at [128, 30] on div "filter for Jackets" at bounding box center [123, 27] width 11 height 11
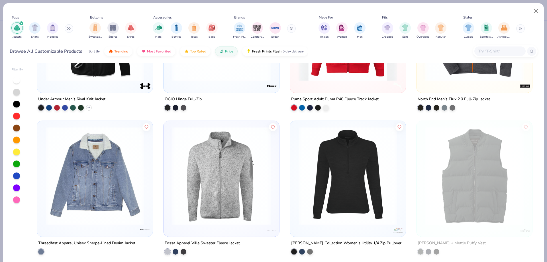
scroll to position [1254, 0]
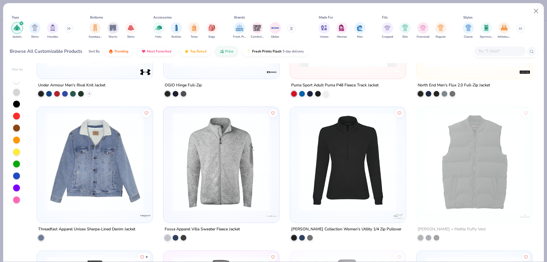
click at [230, 142] on img at bounding box center [221, 162] width 104 height 99
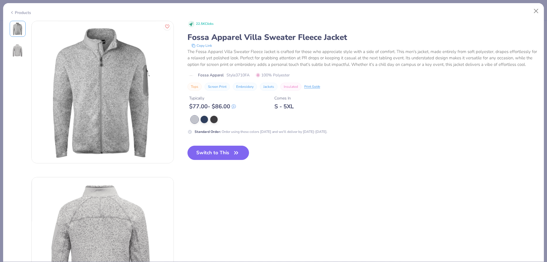
click at [21, 51] on img at bounding box center [18, 51] width 14 height 14
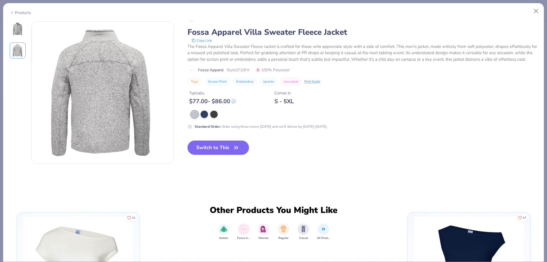
scroll to position [156, 0]
click at [18, 31] on img at bounding box center [18, 29] width 14 height 14
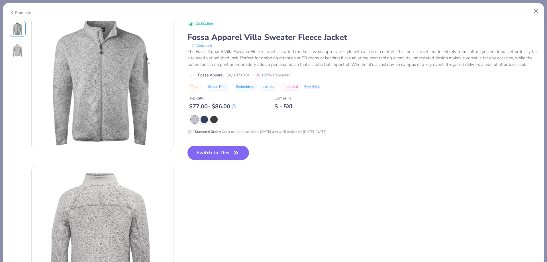
scroll to position [0, 0]
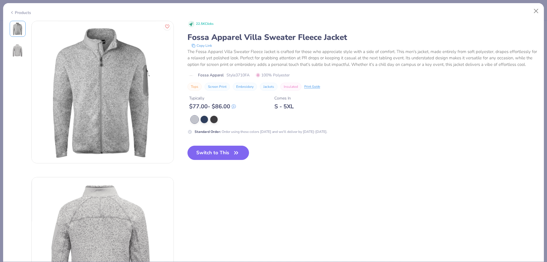
click at [250, 89] on button "Embroidery" at bounding box center [245, 87] width 24 height 8
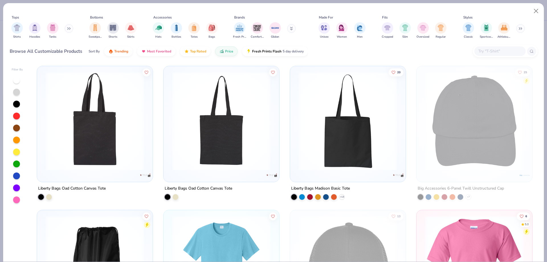
click at [69, 28] on icon at bounding box center [68, 28] width 3 height 3
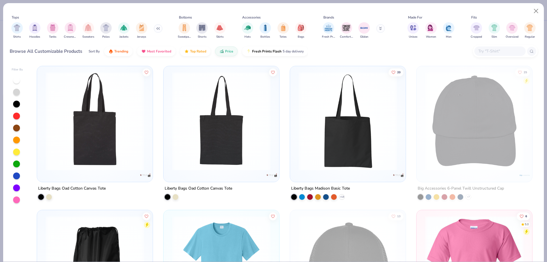
click at [122, 33] on div "Jackets" at bounding box center [123, 30] width 11 height 17
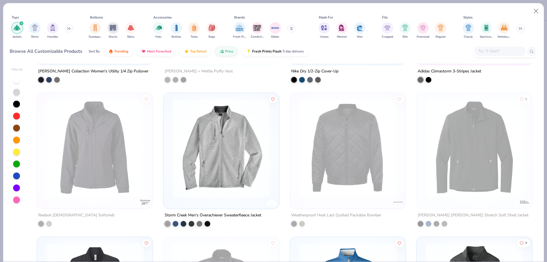
scroll to position [1283, 0]
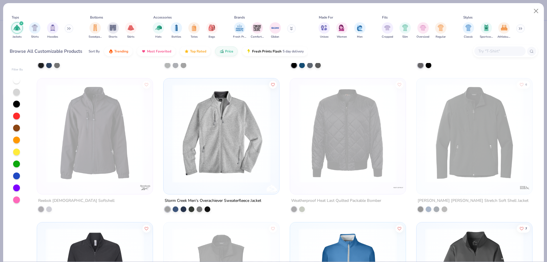
click at [246, 143] on img at bounding box center [221, 133] width 104 height 99
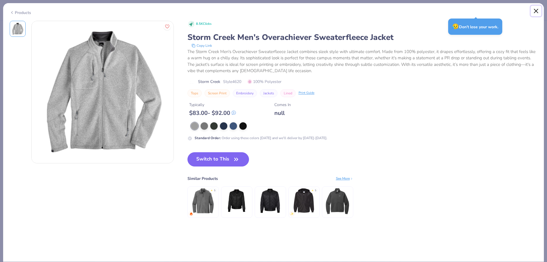
click at [533, 12] on button "Close" at bounding box center [536, 11] width 11 height 11
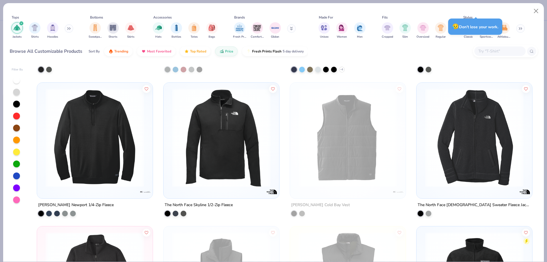
scroll to position [1995, 0]
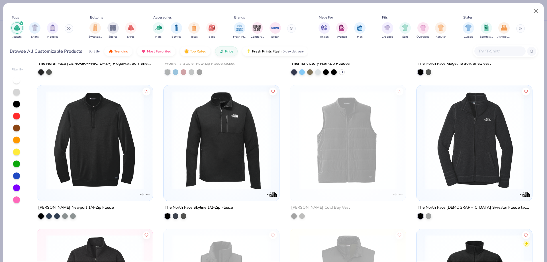
click at [459, 135] on img at bounding box center [474, 140] width 104 height 99
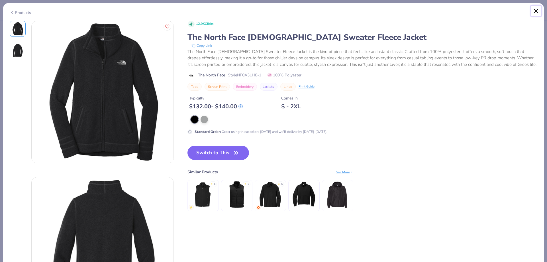
click at [535, 10] on button "Close" at bounding box center [536, 11] width 11 height 11
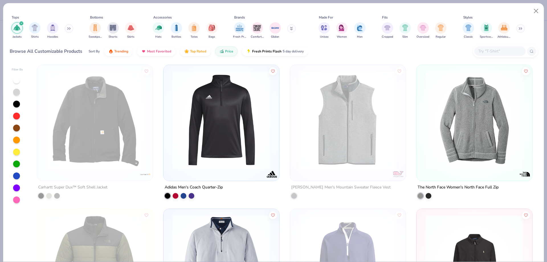
scroll to position [2309, 0]
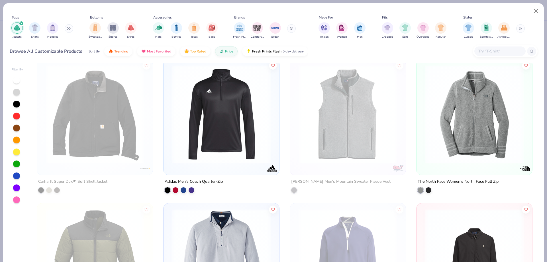
click at [440, 115] on img at bounding box center [474, 114] width 104 height 99
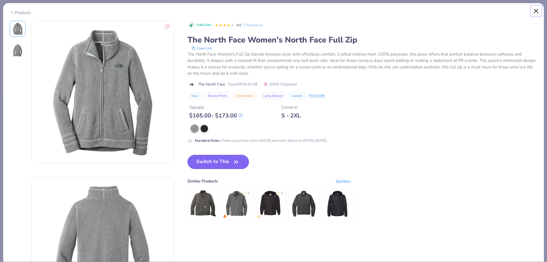
click at [538, 12] on button "Close" at bounding box center [536, 11] width 11 height 11
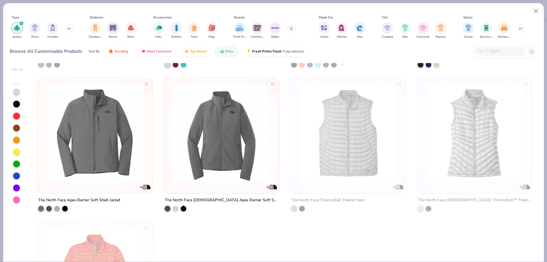
scroll to position [2537, 0]
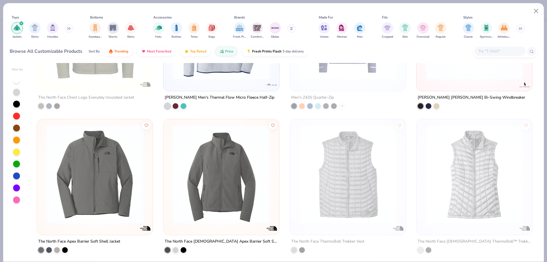
click at [126, 200] on img at bounding box center [95, 174] width 104 height 99
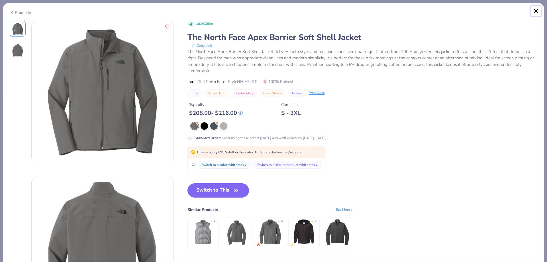
click at [535, 12] on button "Close" at bounding box center [536, 11] width 11 height 11
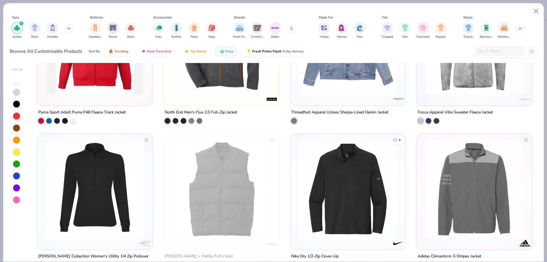
scroll to position [969, 0]
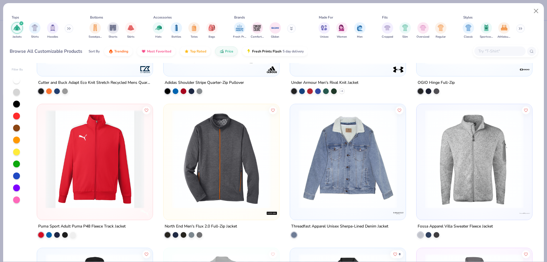
click at [228, 199] on img at bounding box center [221, 159] width 104 height 99
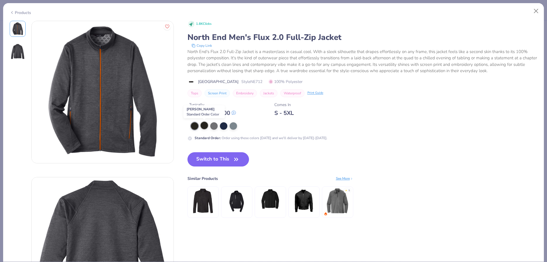
click at [204, 128] on div at bounding box center [204, 125] width 7 height 7
click at [216, 126] on div at bounding box center [213, 125] width 7 height 7
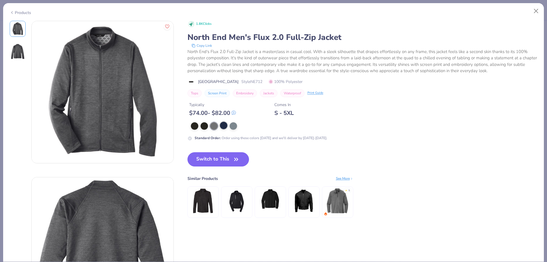
click at [225, 125] on div at bounding box center [223, 125] width 7 height 7
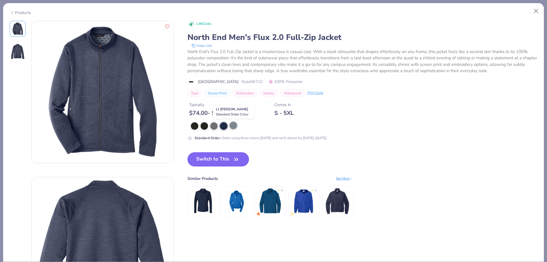
click at [232, 125] on div at bounding box center [233, 125] width 7 height 7
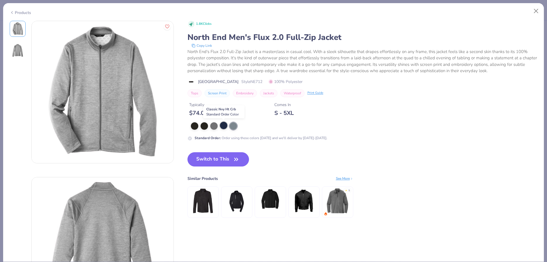
click at [223, 125] on div at bounding box center [223, 125] width 7 height 7
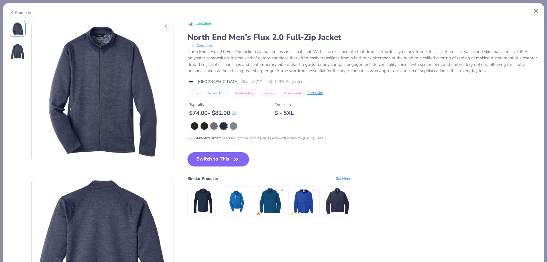
click at [347, 209] on img at bounding box center [337, 200] width 27 height 27
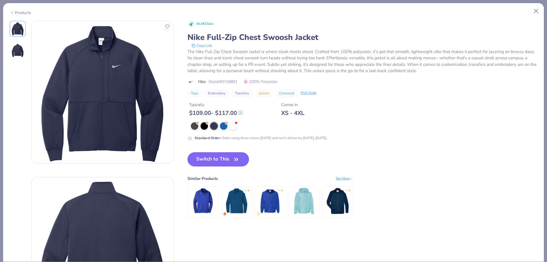
click at [15, 54] on img at bounding box center [18, 51] width 14 height 14
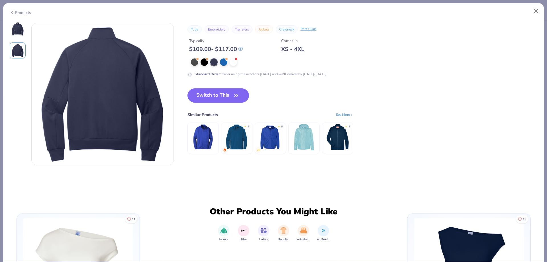
scroll to position [156, 0]
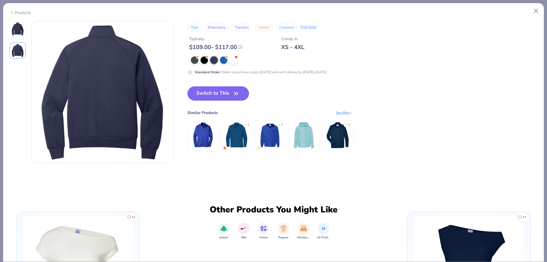
click at [20, 31] on img at bounding box center [18, 29] width 14 height 14
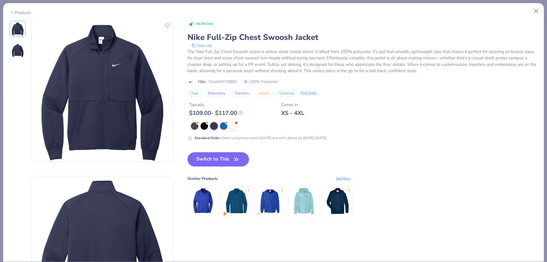
scroll to position [0, 0]
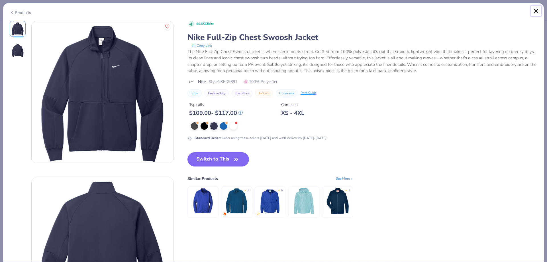
click at [536, 13] on button "Close" at bounding box center [536, 11] width 11 height 11
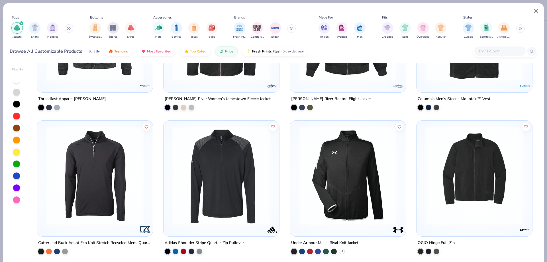
scroll to position [827, 0]
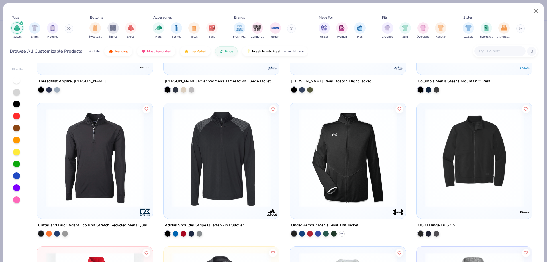
click at [454, 142] on img at bounding box center [474, 157] width 104 height 99
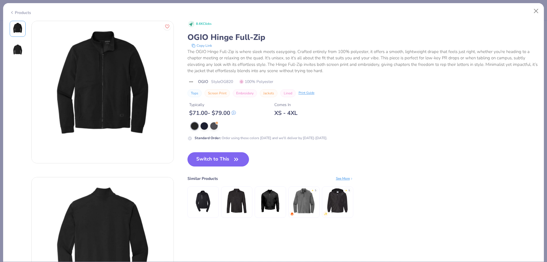
click at [12, 57] on img at bounding box center [18, 51] width 14 height 14
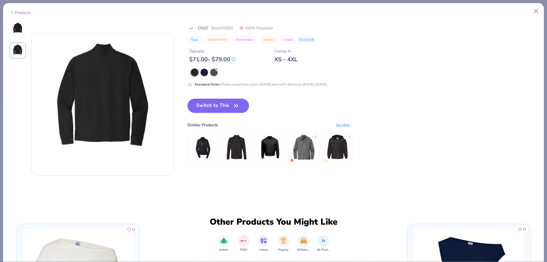
scroll to position [156, 0]
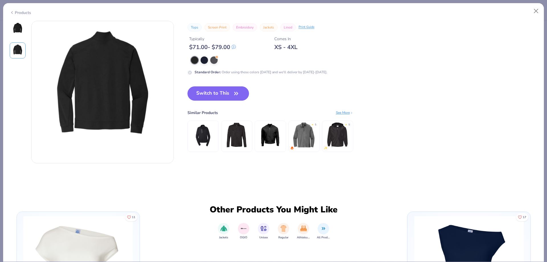
click at [17, 32] on img at bounding box center [18, 29] width 14 height 14
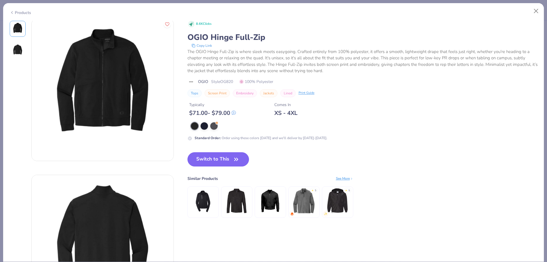
scroll to position [0, 0]
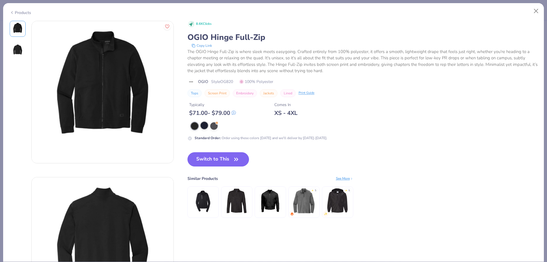
click at [206, 128] on div at bounding box center [204, 125] width 7 height 7
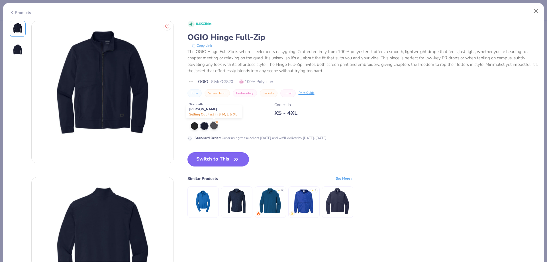
click at [216, 127] on div at bounding box center [213, 125] width 7 height 7
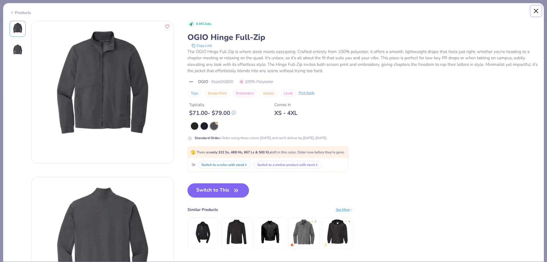
click at [536, 12] on button "Close" at bounding box center [536, 11] width 11 height 11
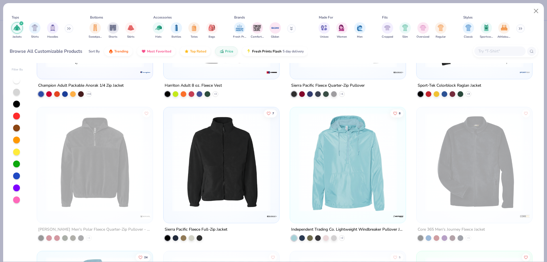
scroll to position [86, 0]
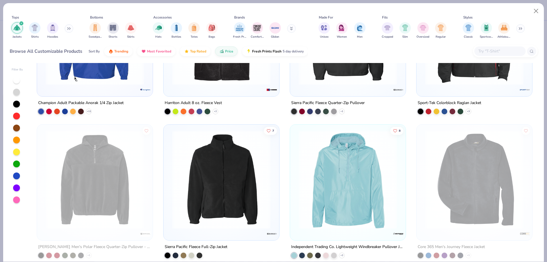
click at [235, 183] on img at bounding box center [221, 179] width 104 height 99
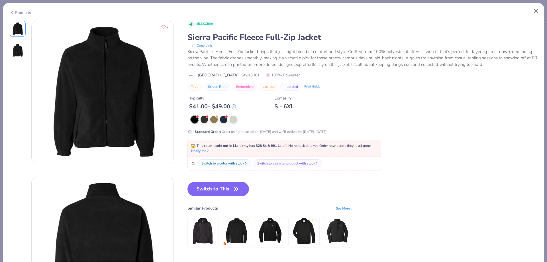
click at [14, 58] on div at bounding box center [18, 50] width 16 height 16
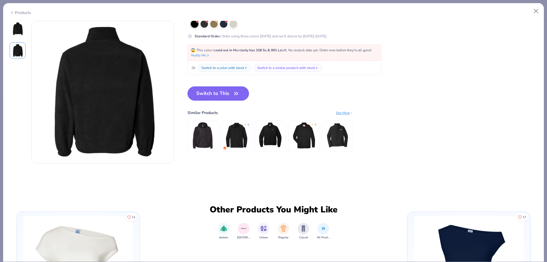
click at [17, 34] on img at bounding box center [18, 29] width 14 height 14
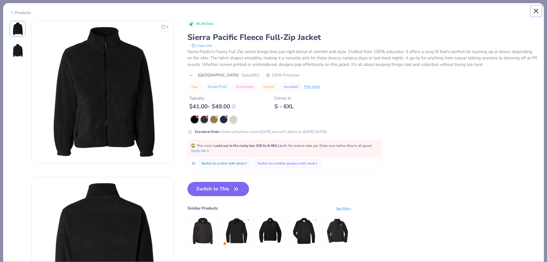
click at [538, 13] on button "Close" at bounding box center [536, 11] width 11 height 11
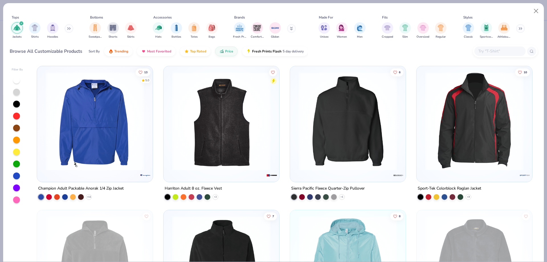
click at [327, 146] on img at bounding box center [348, 121] width 104 height 99
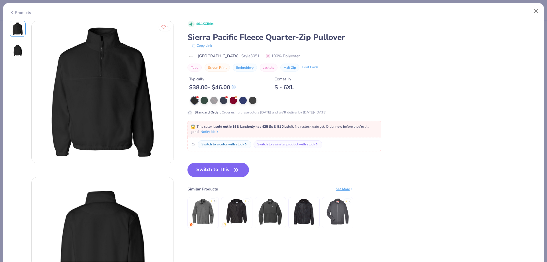
click at [17, 54] on img at bounding box center [18, 51] width 14 height 14
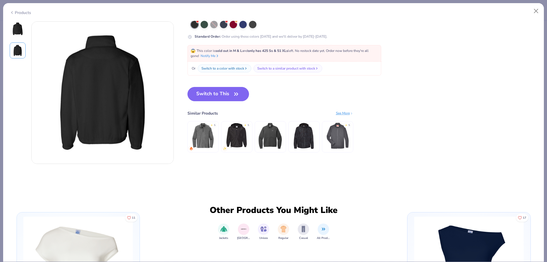
scroll to position [156, 0]
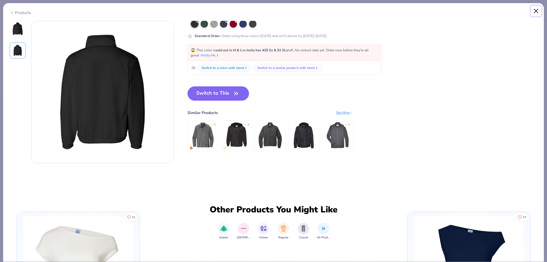
click at [538, 8] on button "Close" at bounding box center [536, 11] width 11 height 11
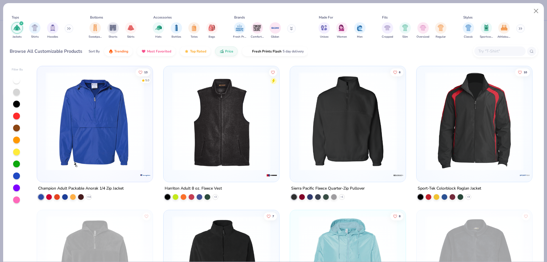
click at [20, 22] on div "filter for Jackets" at bounding box center [21, 23] width 5 height 5
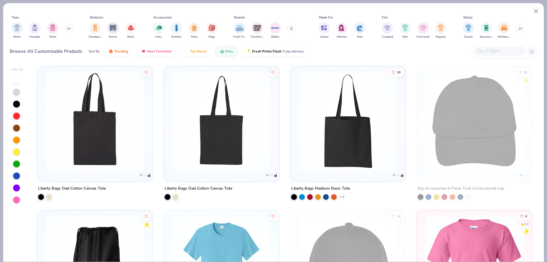
click at [66, 28] on button at bounding box center [69, 28] width 9 height 9
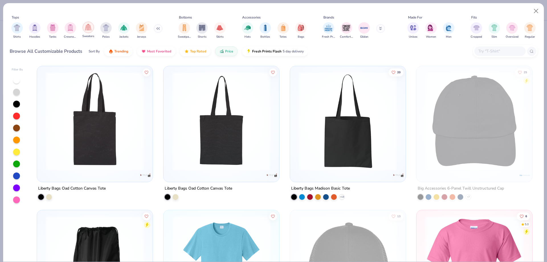
click at [88, 31] on div "filter for Sweaters" at bounding box center [88, 27] width 11 height 11
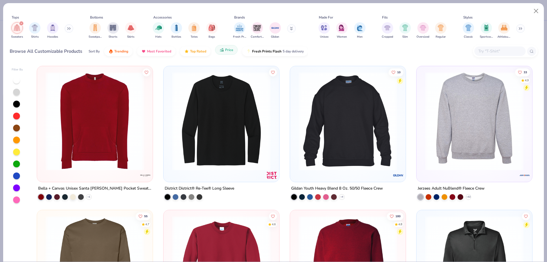
click at [218, 50] on button "Price" at bounding box center [226, 50] width 23 height 10
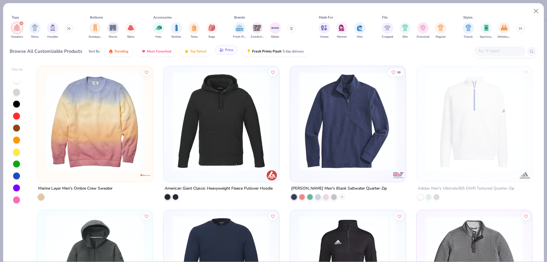
click at [226, 49] on span "Price" at bounding box center [229, 50] width 8 height 5
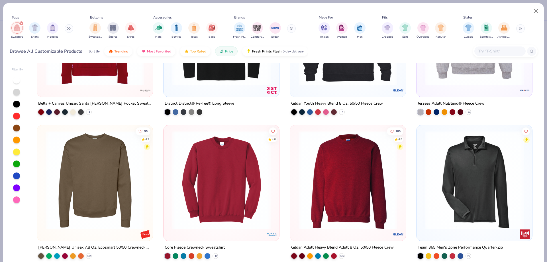
scroll to position [114, 0]
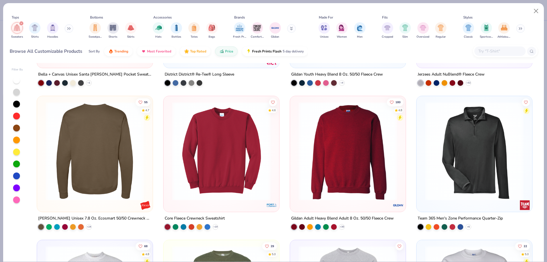
click at [110, 148] on div at bounding box center [95, 151] width 313 height 99
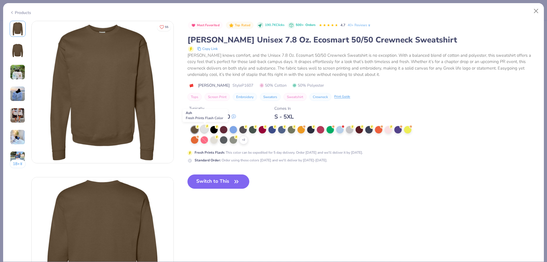
click at [207, 131] on div at bounding box center [204, 128] width 7 height 7
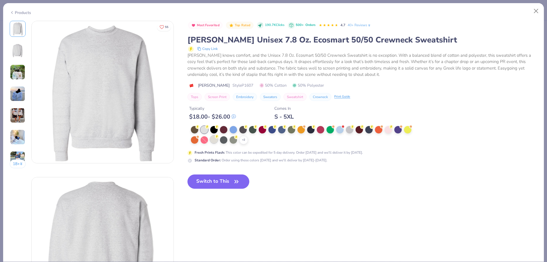
click at [216, 140] on div at bounding box center [213, 139] width 7 height 7
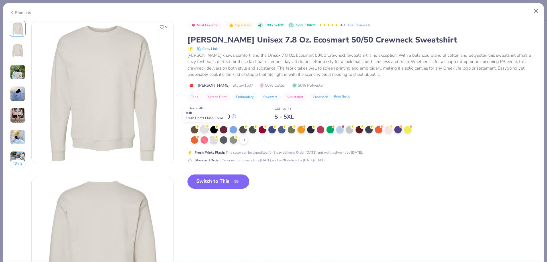
click at [204, 130] on div at bounding box center [204, 128] width 7 height 7
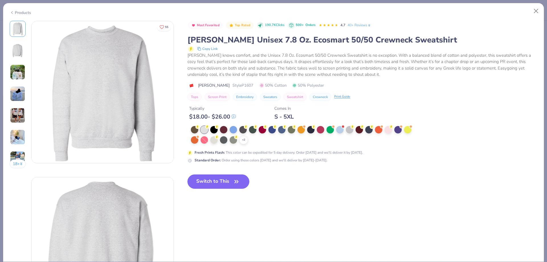
click at [232, 176] on button "Switch to This" at bounding box center [219, 181] width 62 height 14
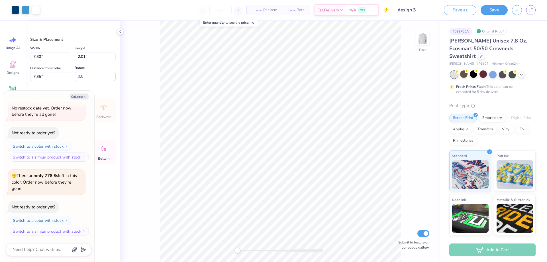
type textarea "x"
type input "3.25"
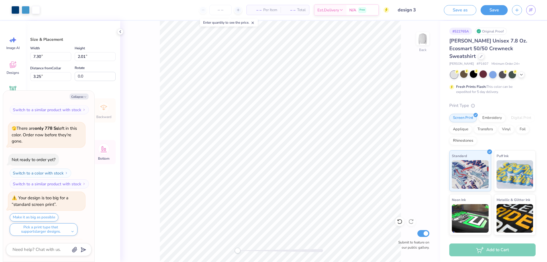
scroll to position [773, 0]
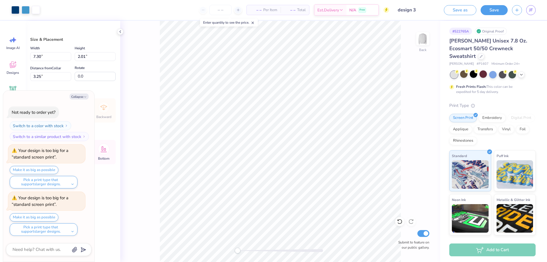
type textarea "x"
type input "5.54"
type textarea "x"
type input "14.61"
type input "4.03"
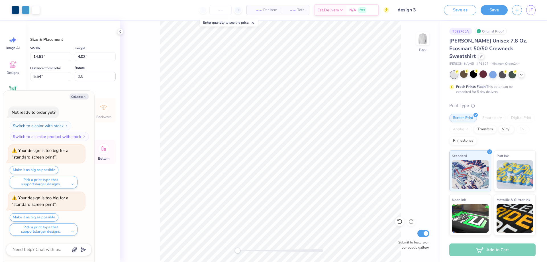
type textarea "x"
type input "4.71"
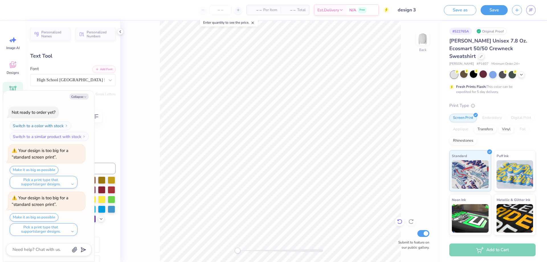
click at [399, 223] on icon at bounding box center [400, 222] width 6 height 6
type textarea "x"
type input "4.71"
click at [417, 145] on div "Back Submit to feature on our public gallery." at bounding box center [280, 141] width 320 height 241
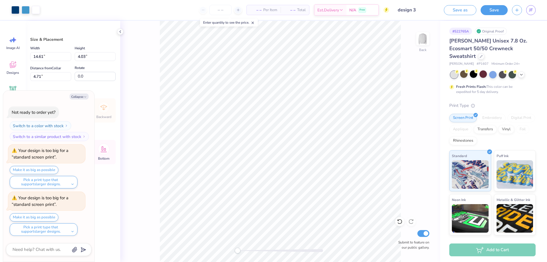
type textarea "x"
type input "4.20"
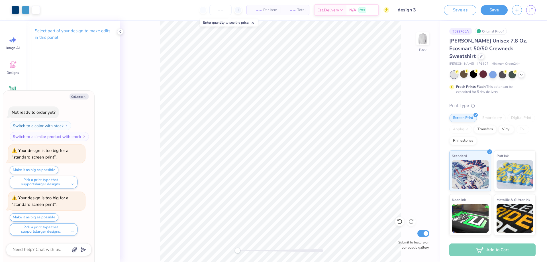
click at [258, 9] on span "– –" at bounding box center [255, 10] width 11 height 6
type textarea "x"
click at [215, 14] on input "number" at bounding box center [221, 10] width 22 height 10
type input "5"
type textarea "x"
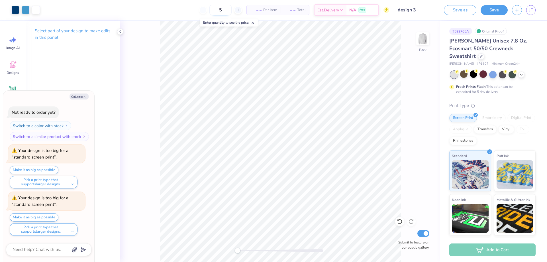
scroll to position [819, 0]
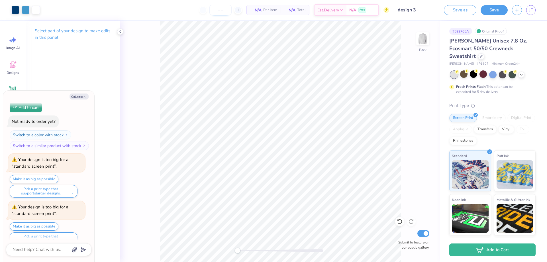
type textarea "x"
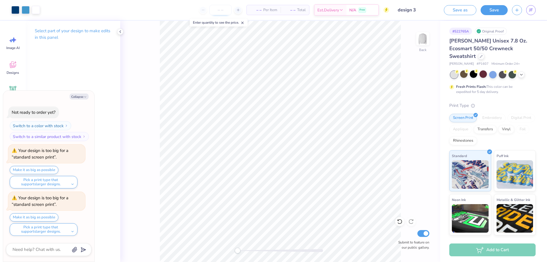
scroll to position [773, 0]
type input "8"
type textarea "x"
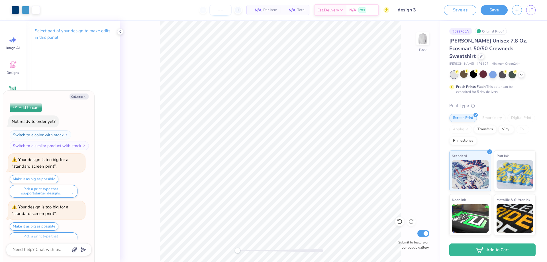
type textarea "x"
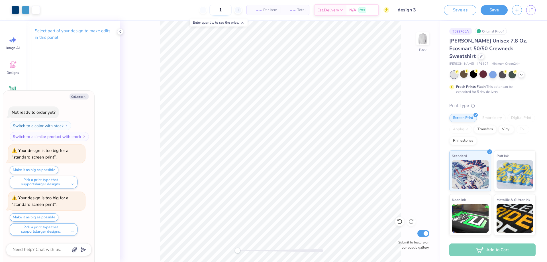
type input "10"
type textarea "x"
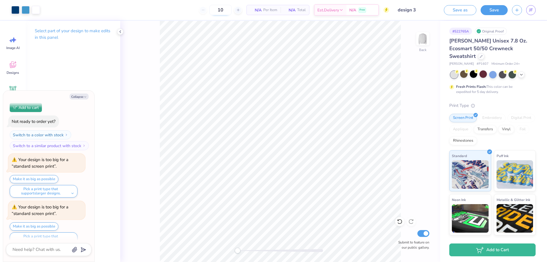
type input "1"
type textarea "x"
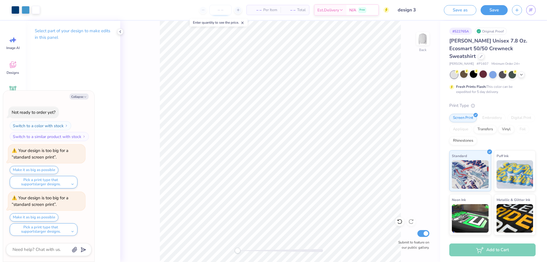
scroll to position [773, 0]
type input "12"
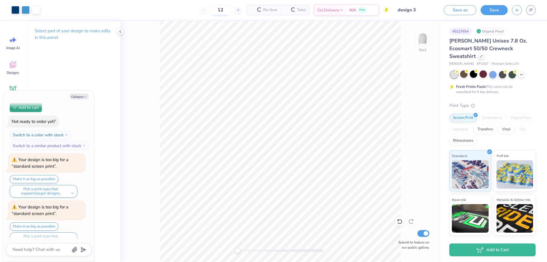
type textarea "x"
type input "1"
type input "3"
type textarea "x"
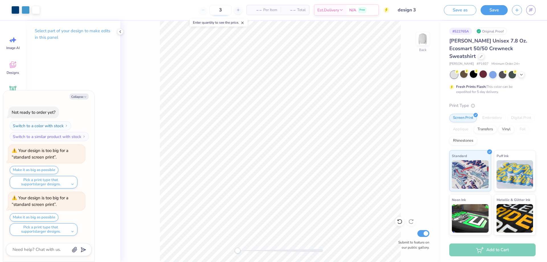
type input "30"
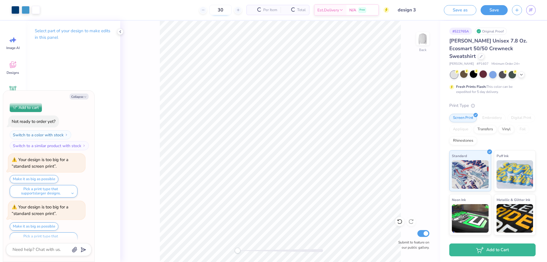
type textarea "x"
type input "3"
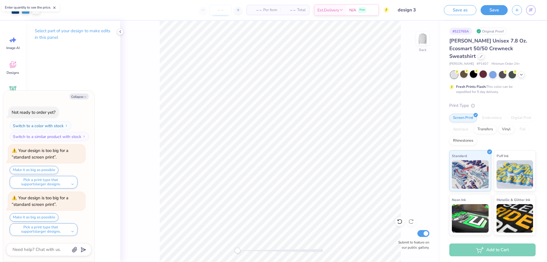
type textarea "x"
type input "25"
type textarea "x"
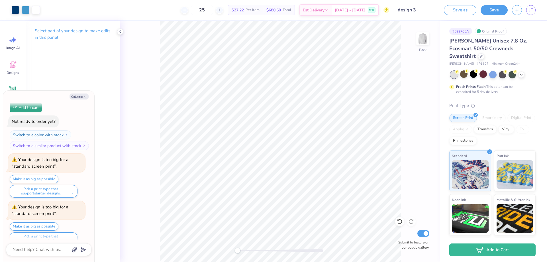
type input "25"
type textarea "x"
